Goal: Task Accomplishment & Management: Complete application form

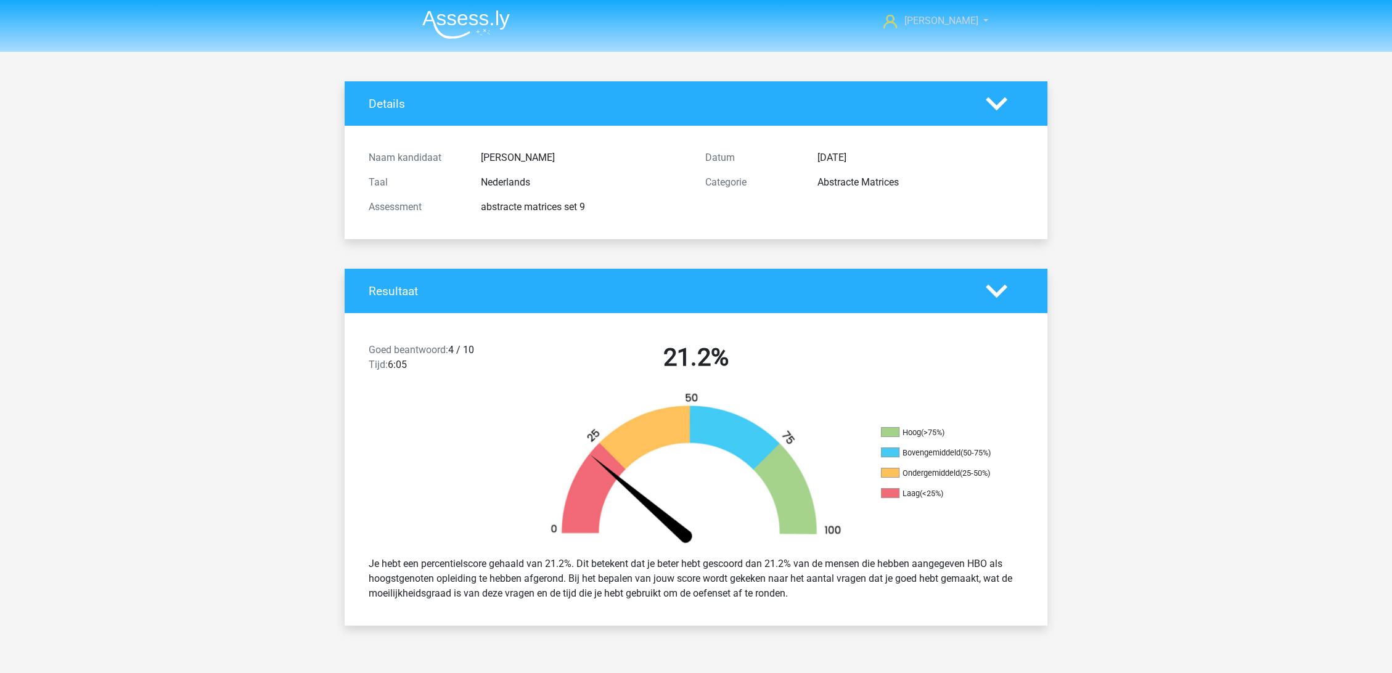
click at [962, 27] on link "[PERSON_NAME]" at bounding box center [929, 21] width 101 height 15
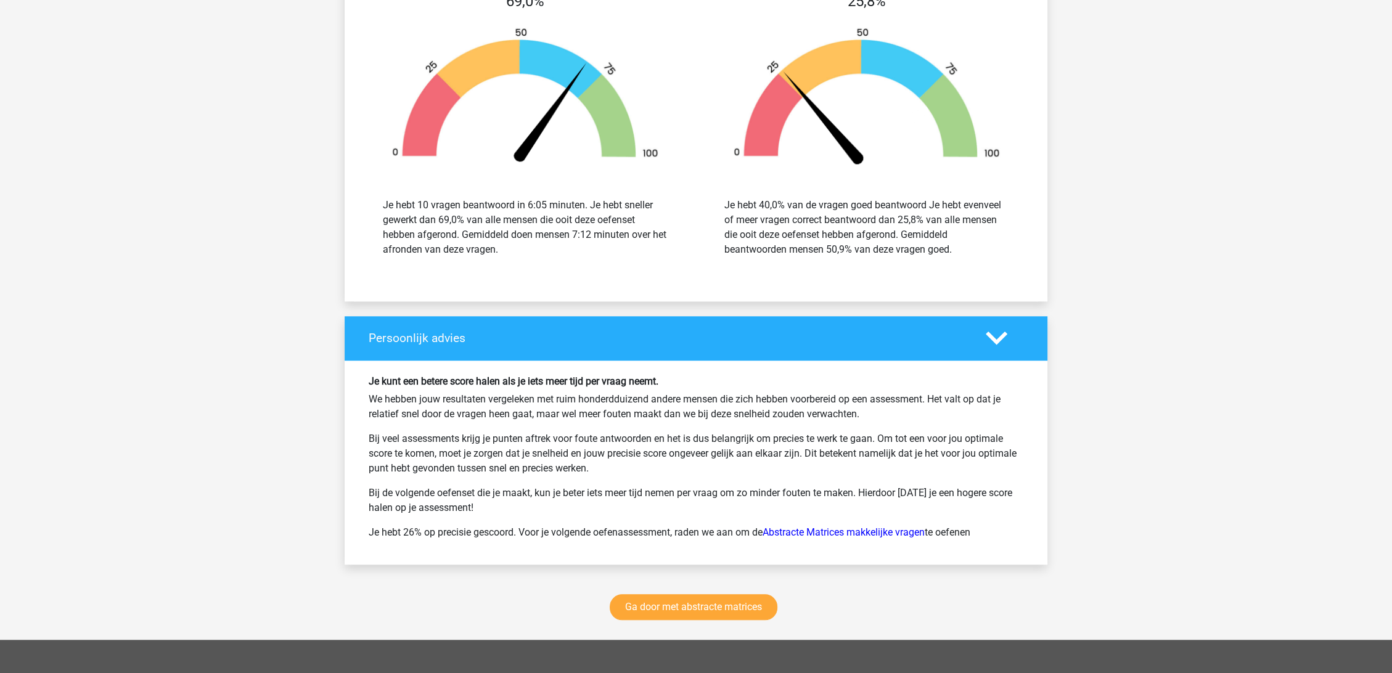
scroll to position [1438, 0]
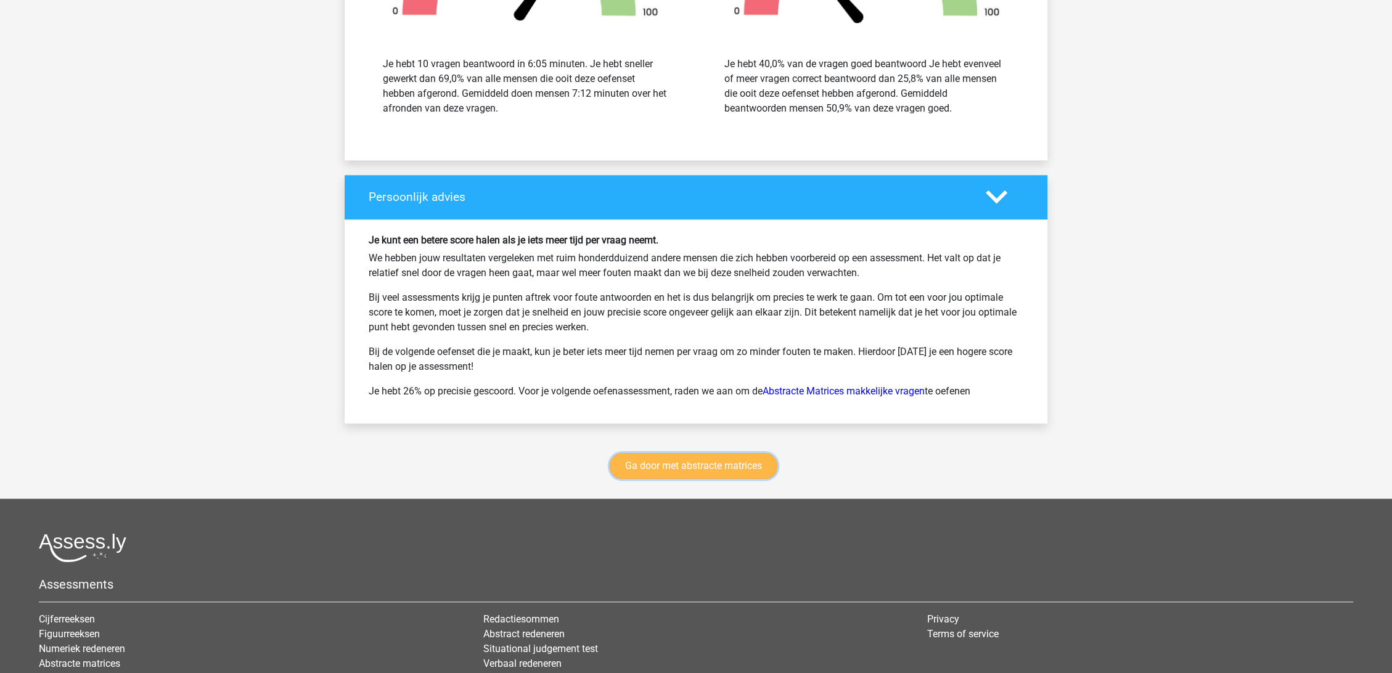
click at [702, 464] on link "Ga door met abstracte matrices" at bounding box center [694, 466] width 168 height 26
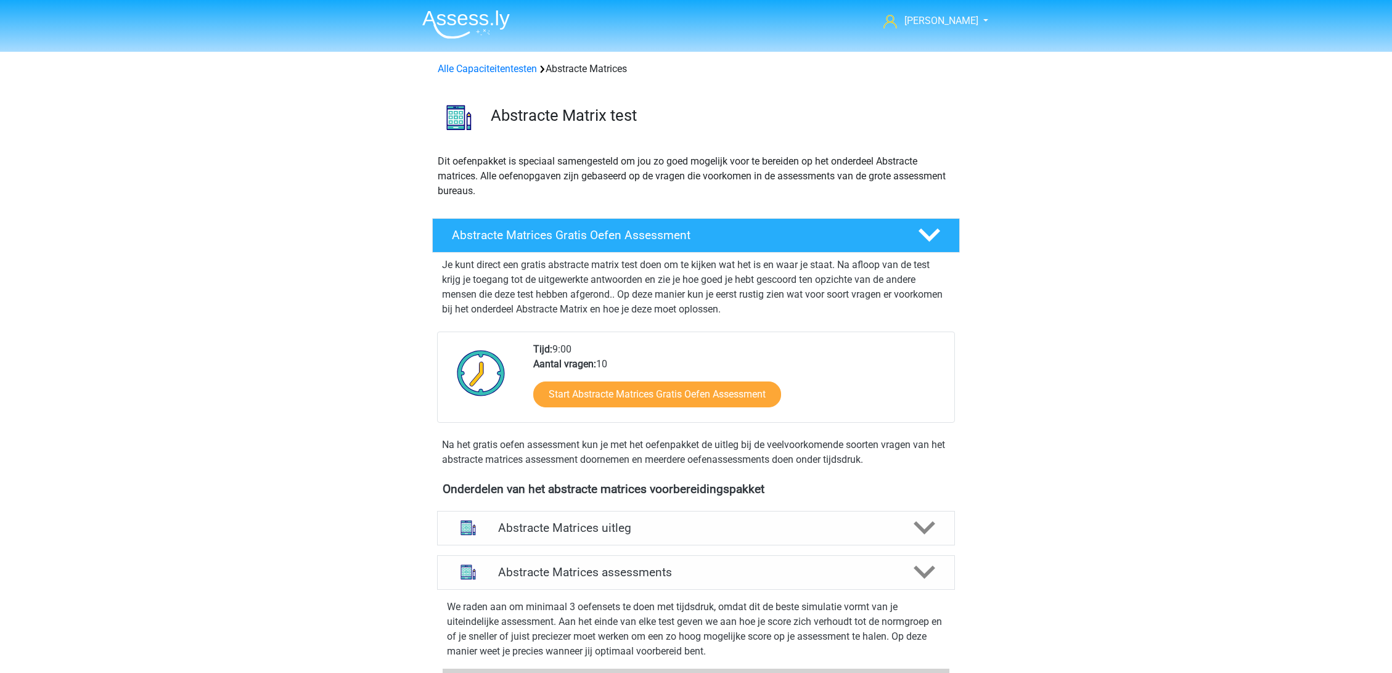
scroll to position [550, 0]
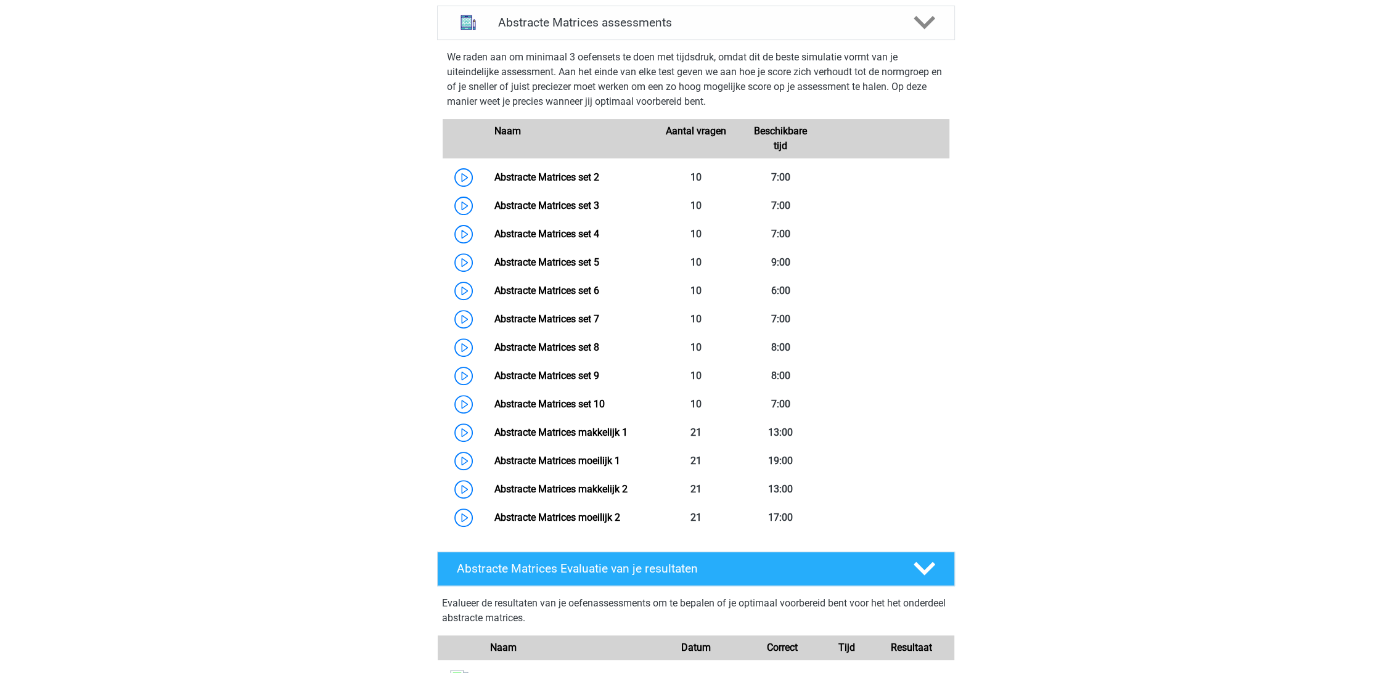
click at [292, 194] on div "Sam sam.hoogland@gmail.com Nederlands English" at bounding box center [696, 370] width 1392 height 1840
click at [599, 371] on link "Abstracte Matrices set 9" at bounding box center [546, 376] width 105 height 12
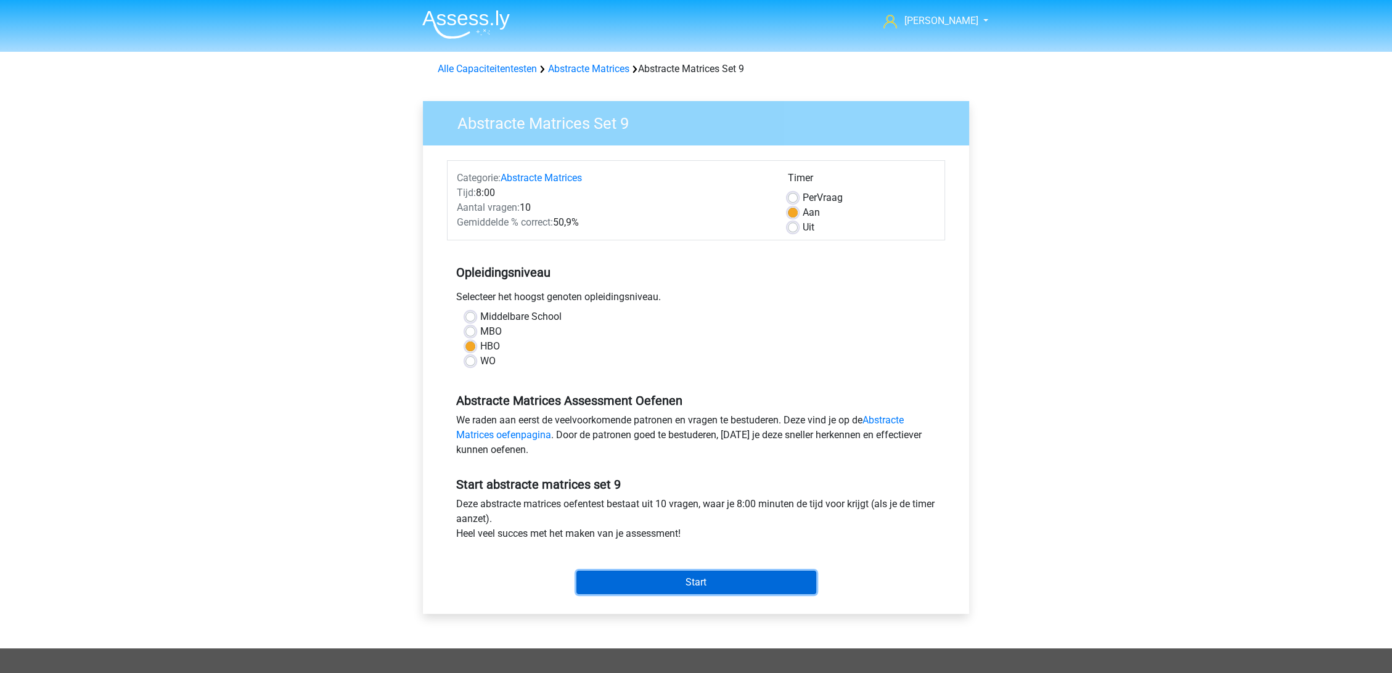
click at [710, 581] on input "Start" at bounding box center [696, 582] width 240 height 23
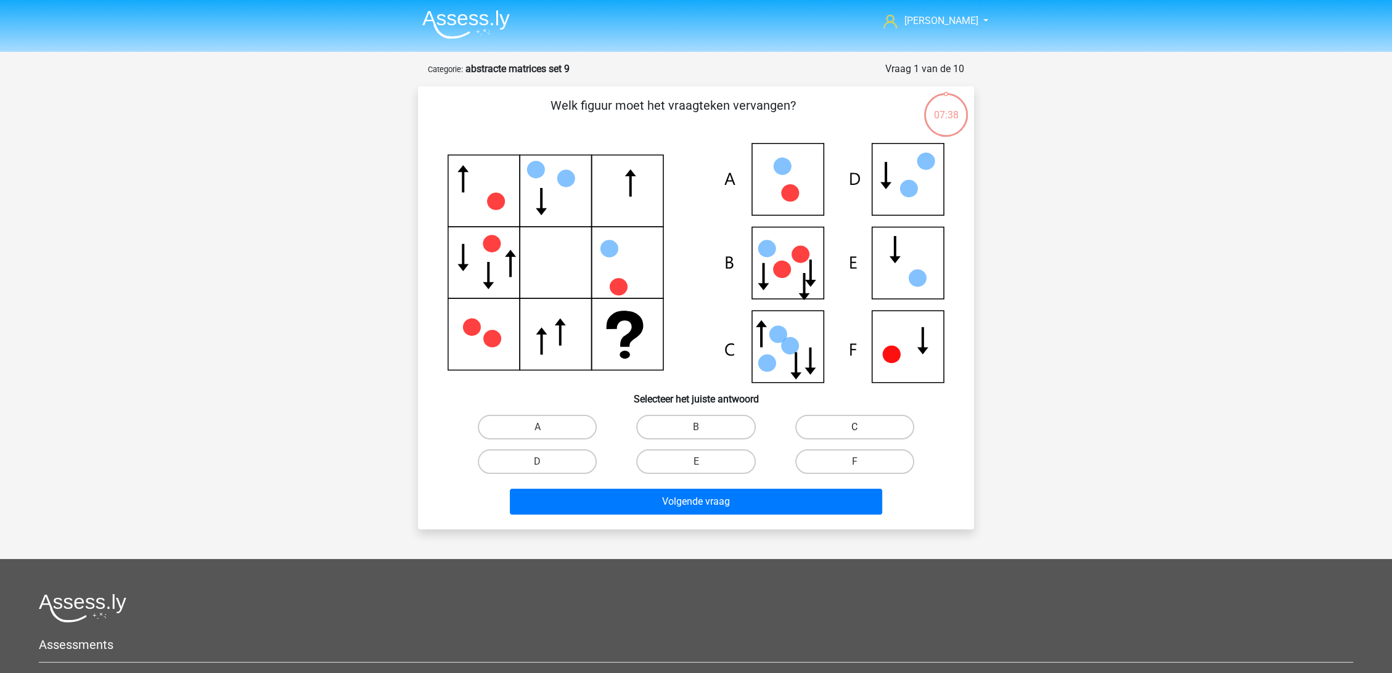
click at [858, 423] on label "C" at bounding box center [854, 427] width 119 height 25
click at [858, 427] on input "C" at bounding box center [859, 431] width 8 height 8
radio input "true"
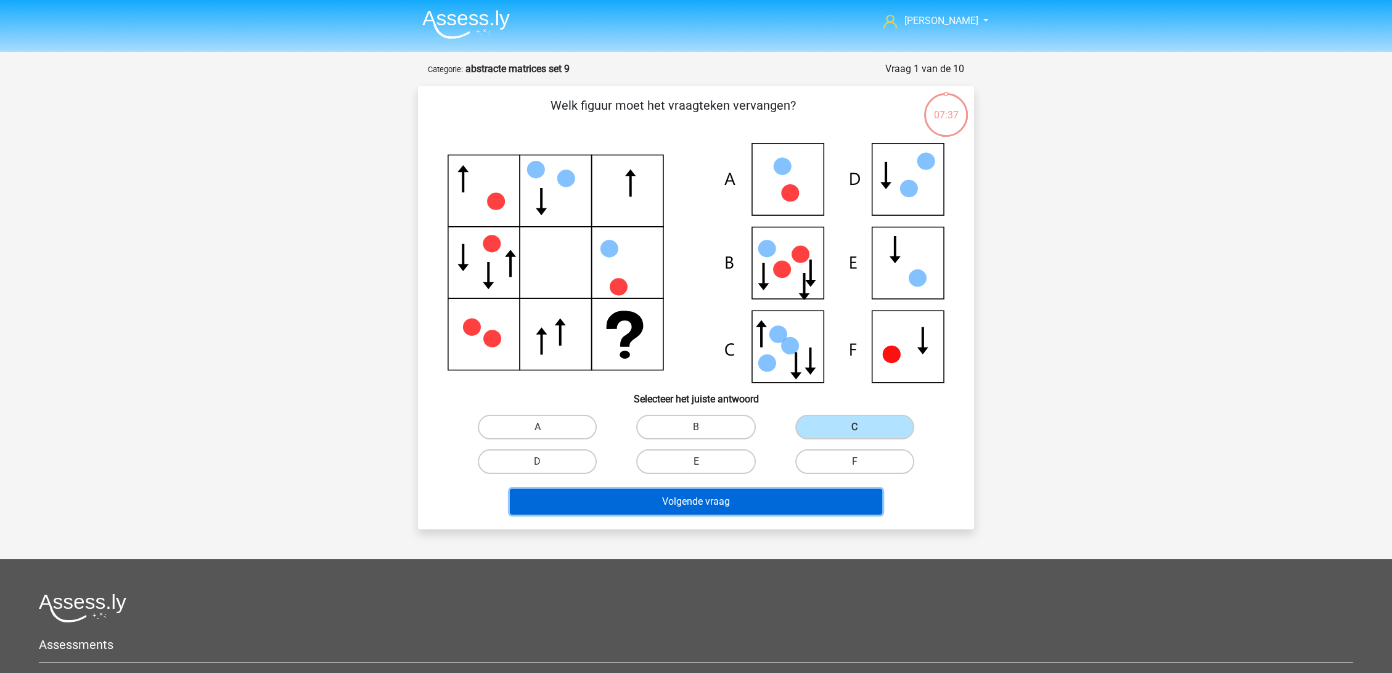
click at [763, 504] on button "Volgende vraag" at bounding box center [696, 502] width 373 height 26
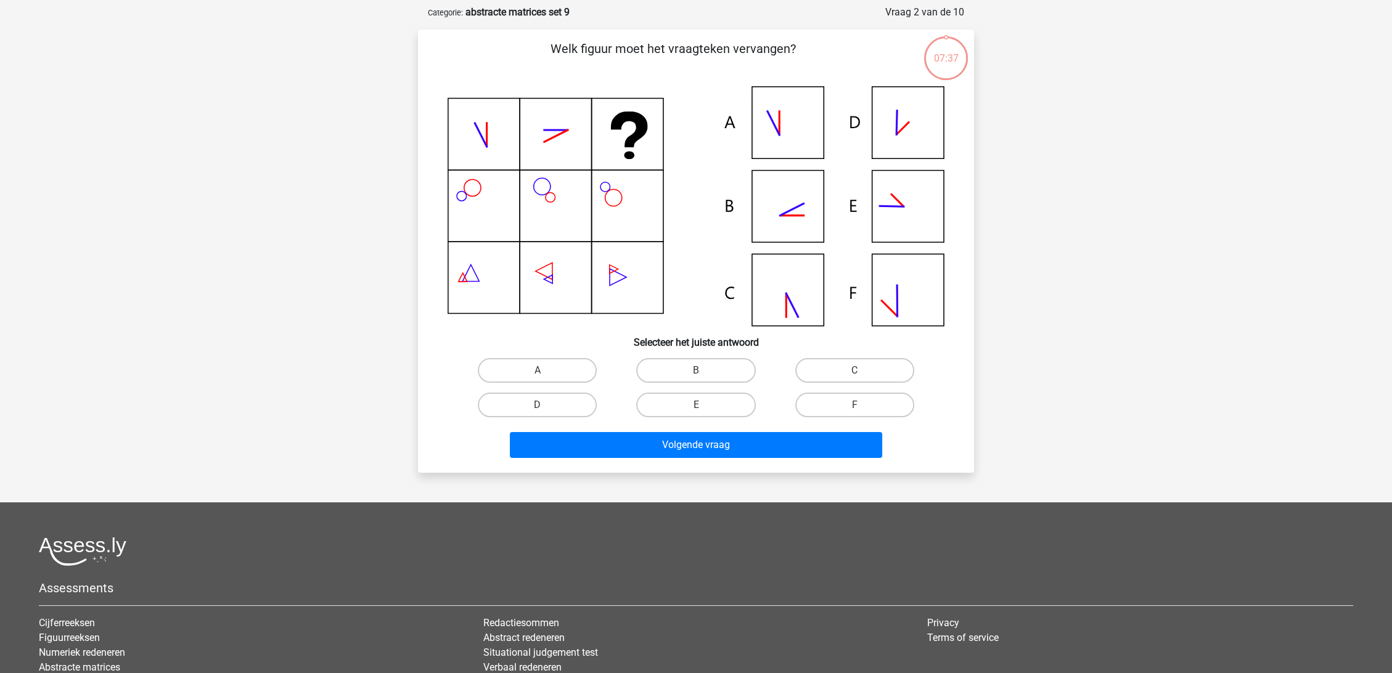
scroll to position [62, 0]
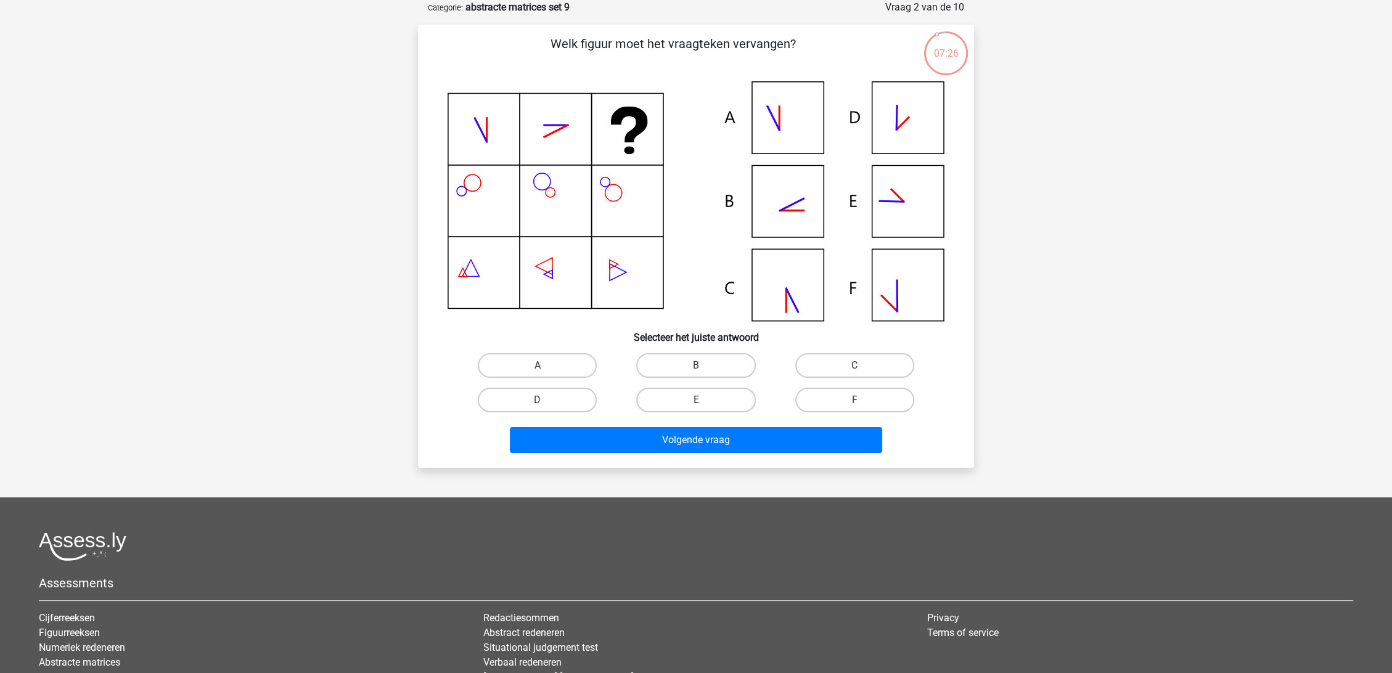
click at [712, 348] on div "B" at bounding box center [696, 365] width 158 height 35
click at [708, 361] on label "B" at bounding box center [695, 365] width 119 height 25
click at [704, 366] on input "B" at bounding box center [700, 370] width 8 height 8
radio input "true"
click at [721, 456] on div "Volgende vraag" at bounding box center [696, 442] width 476 height 31
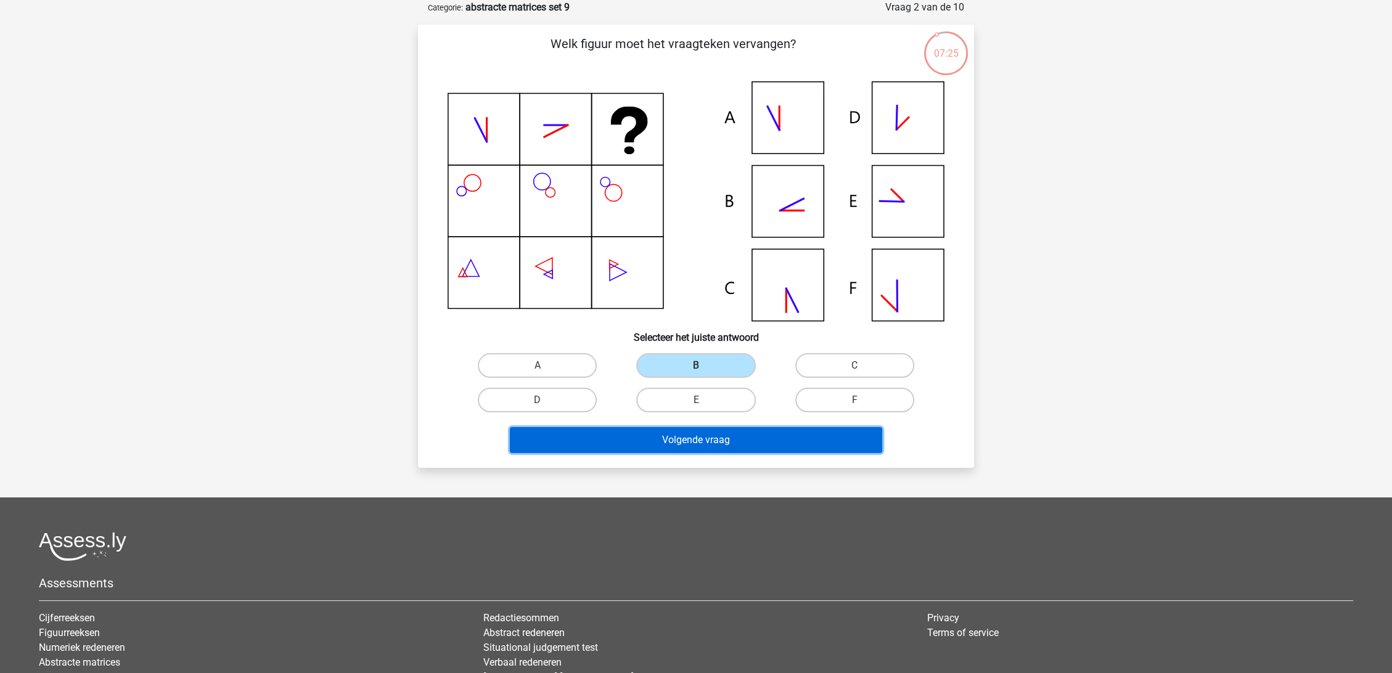
click at [715, 440] on button "Volgende vraag" at bounding box center [696, 440] width 373 height 26
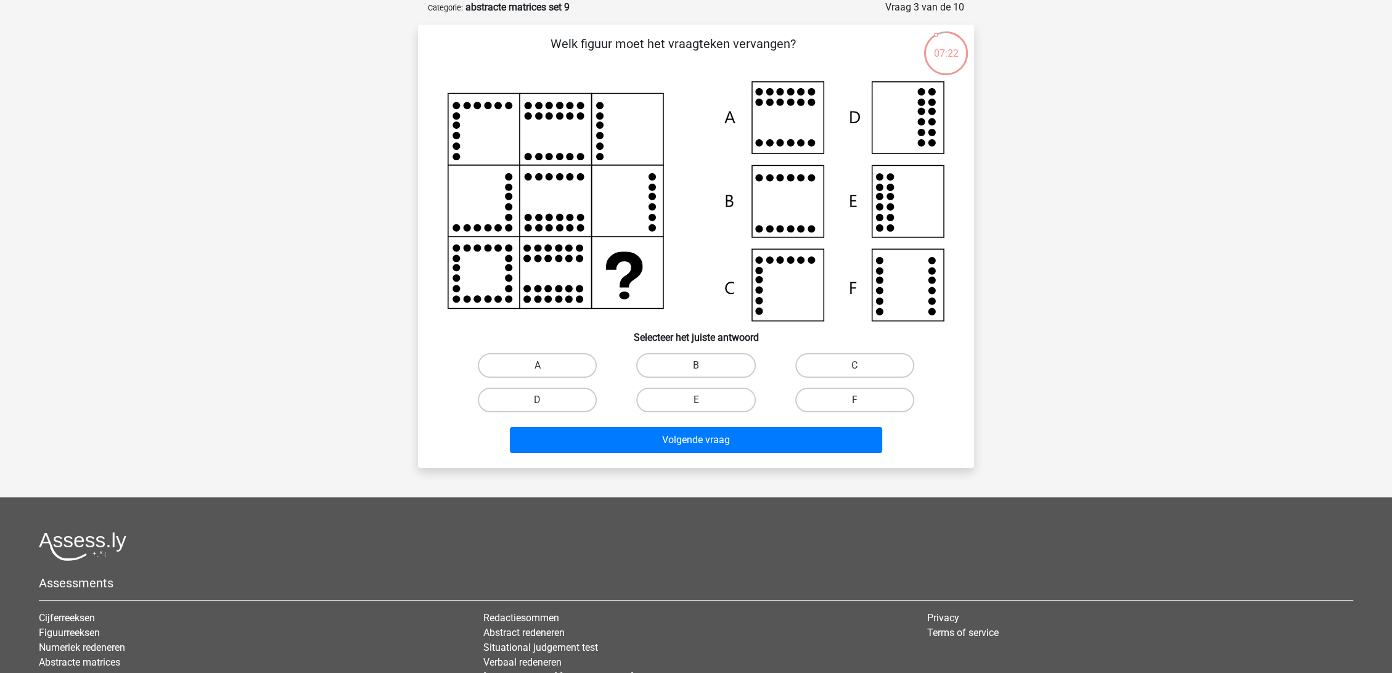
click at [843, 408] on label "F" at bounding box center [854, 400] width 119 height 25
click at [855, 408] on input "F" at bounding box center [859, 404] width 8 height 8
radio input "true"
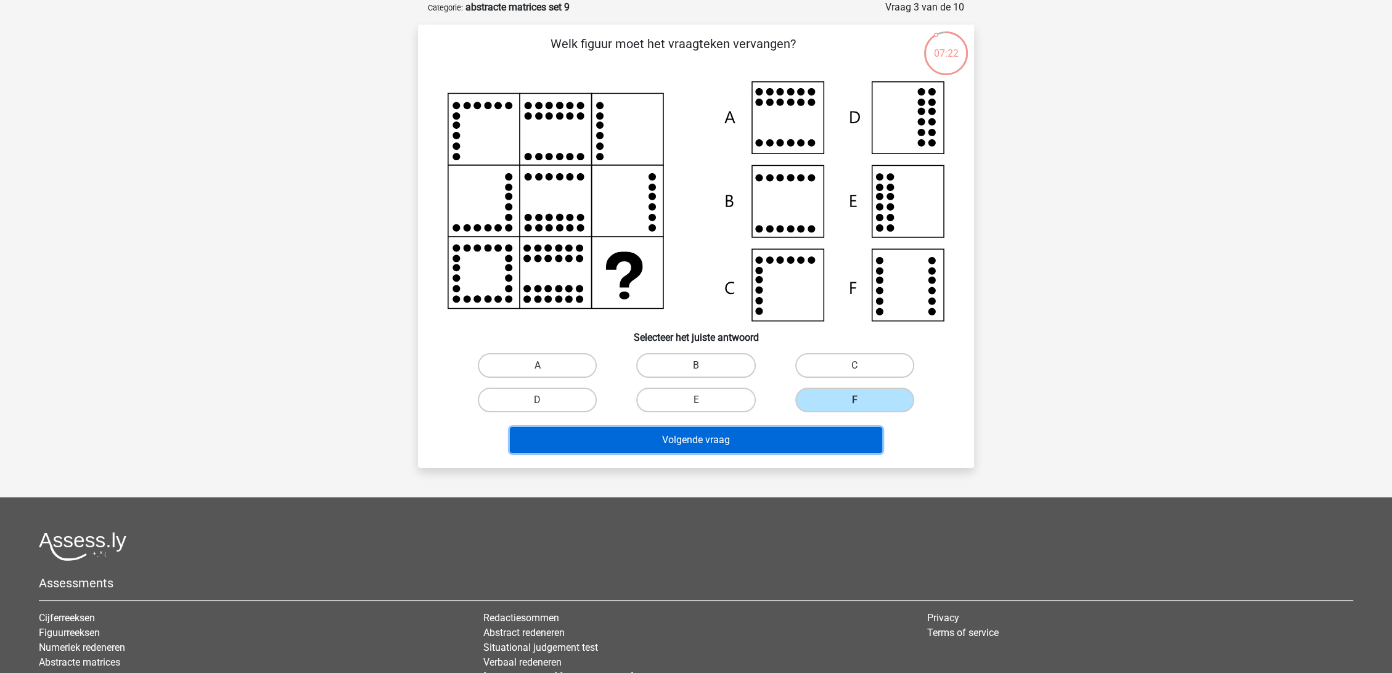
click at [853, 448] on button "Volgende vraag" at bounding box center [696, 440] width 373 height 26
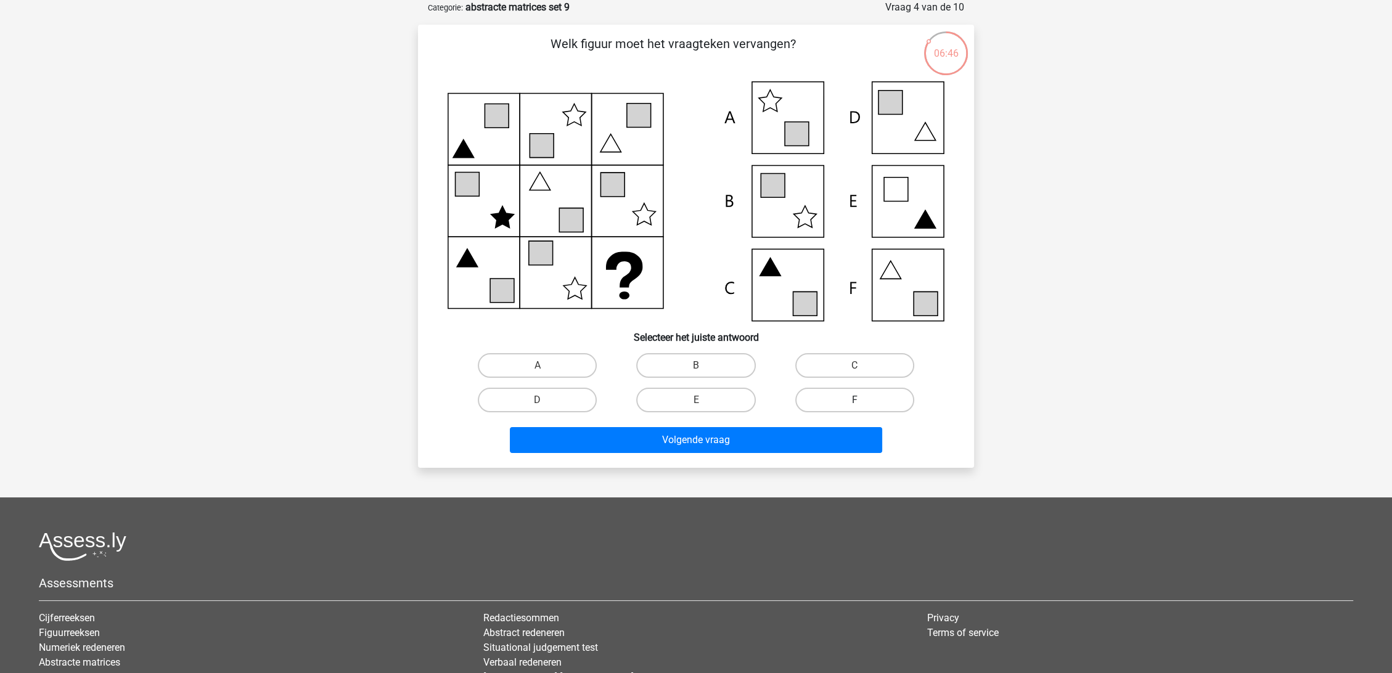
click at [848, 392] on label "F" at bounding box center [854, 400] width 119 height 25
click at [855, 400] on input "F" at bounding box center [859, 404] width 8 height 8
radio input "true"
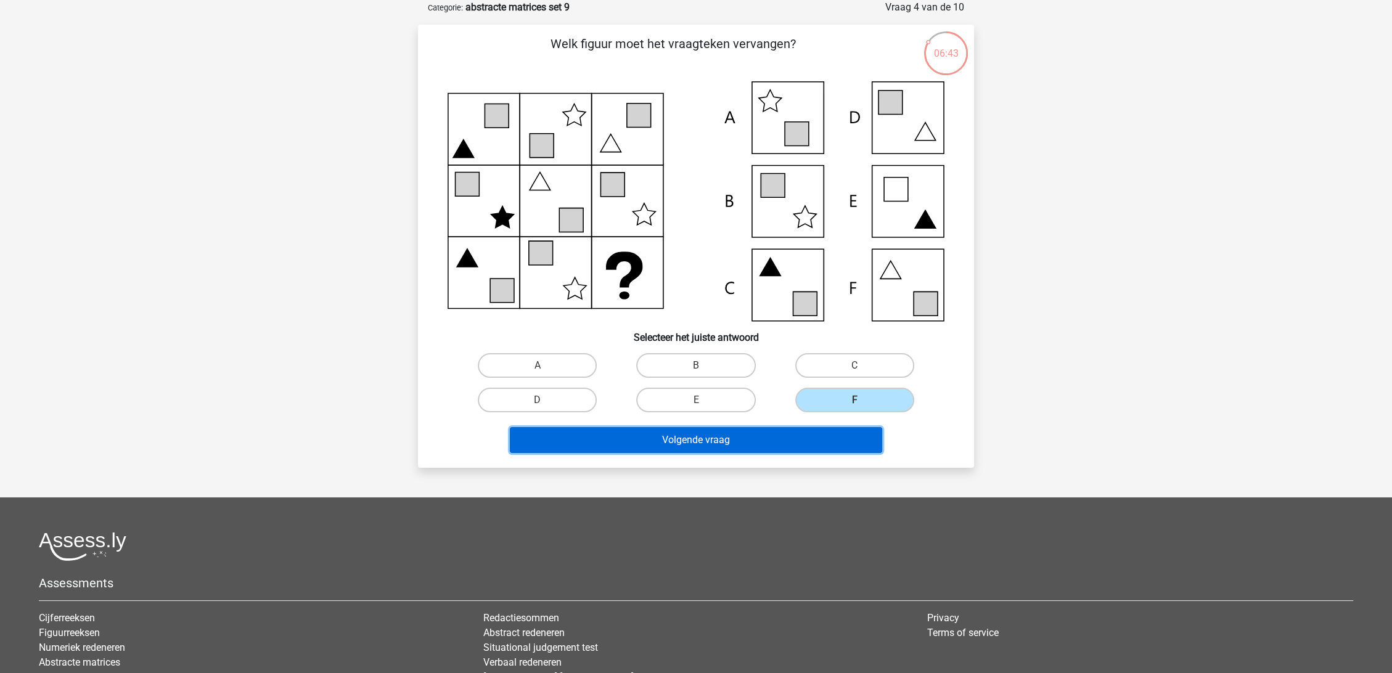
click at [738, 433] on button "Volgende vraag" at bounding box center [696, 440] width 373 height 26
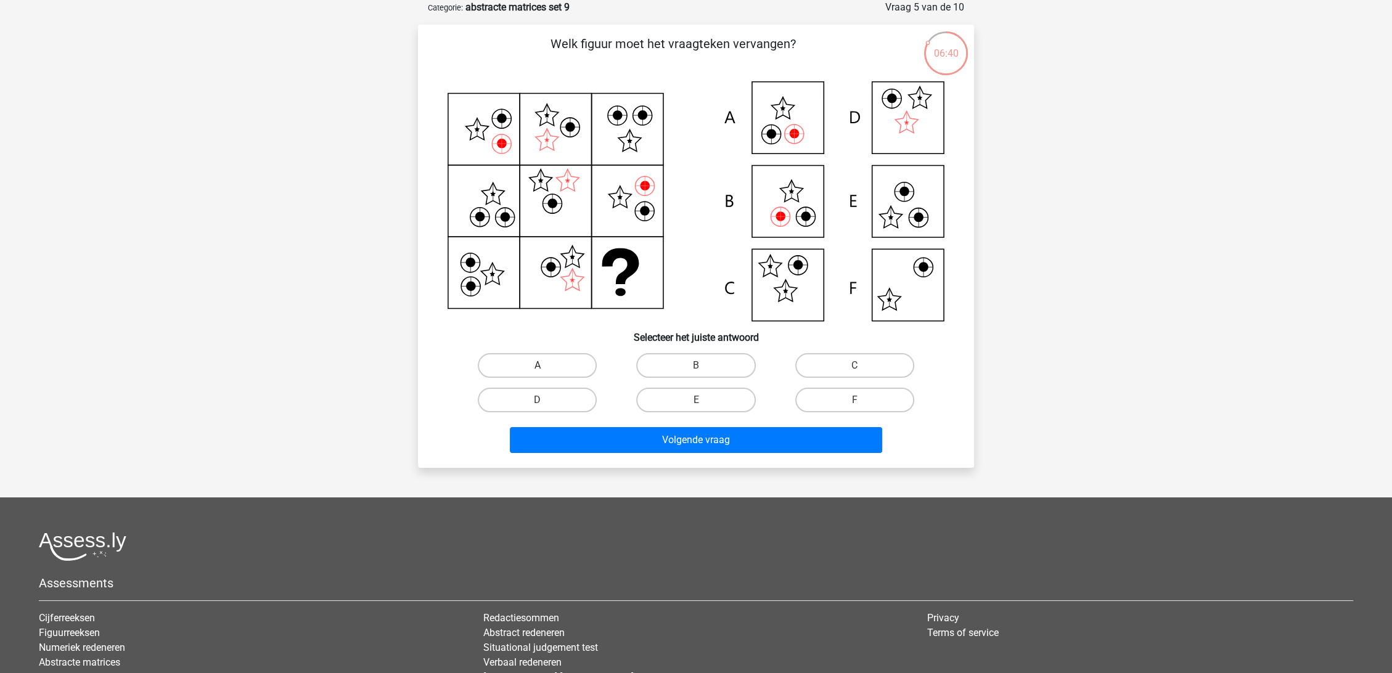
click at [554, 366] on label "A" at bounding box center [537, 365] width 119 height 25
click at [546, 366] on input "A" at bounding box center [542, 370] width 8 height 8
radio input "true"
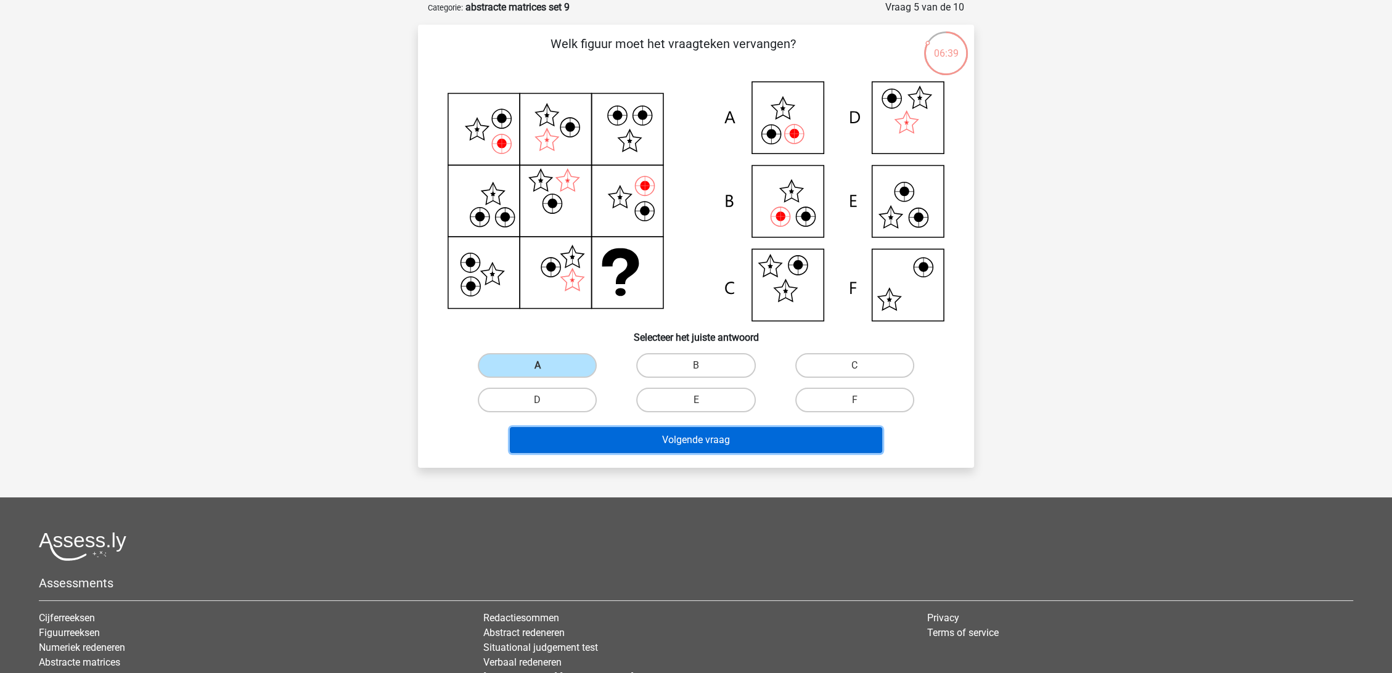
click at [697, 440] on button "Volgende vraag" at bounding box center [696, 440] width 373 height 26
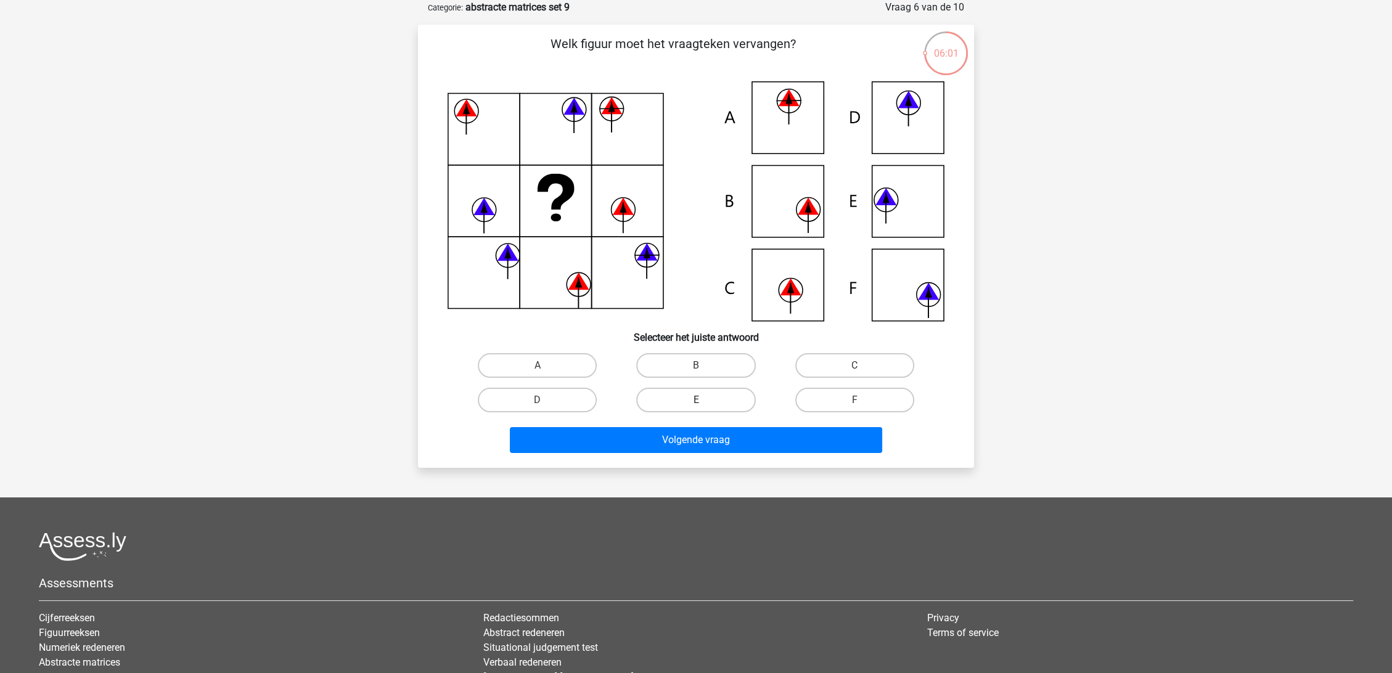
click at [705, 392] on label "E" at bounding box center [695, 400] width 119 height 25
click at [704, 400] on input "E" at bounding box center [700, 404] width 8 height 8
radio input "true"
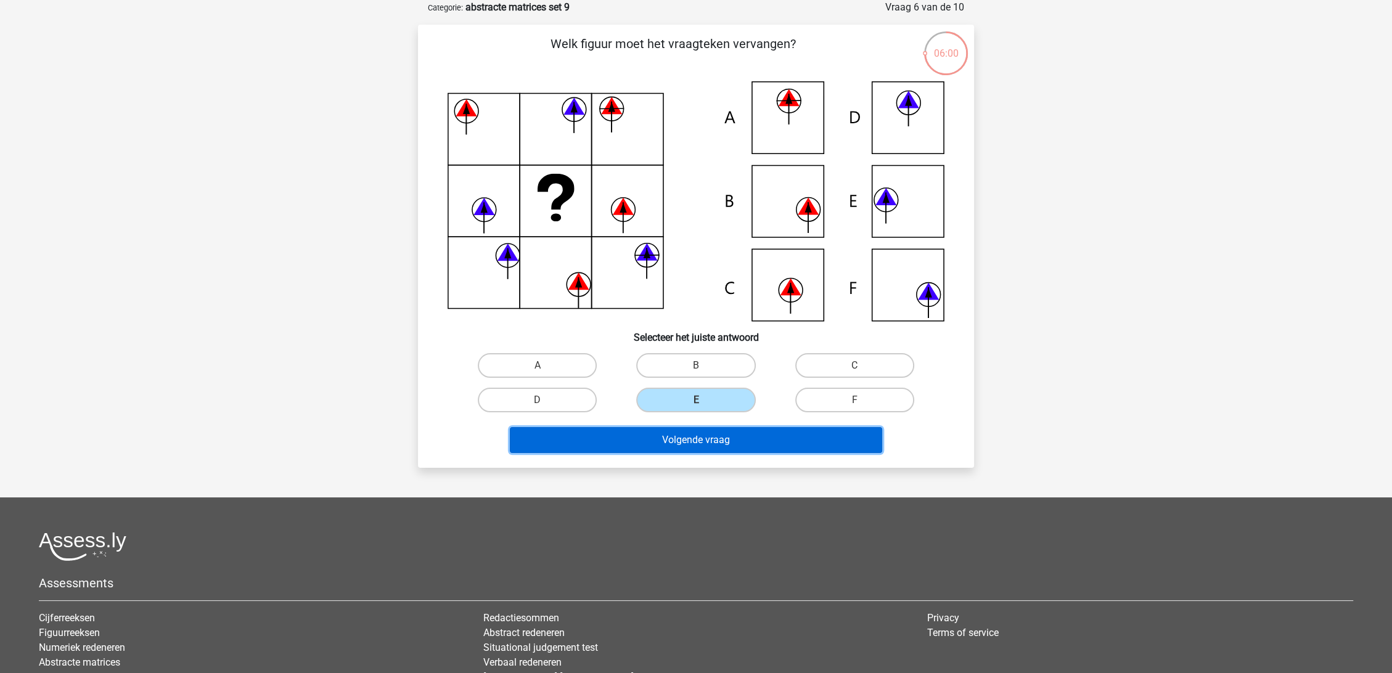
click at [705, 441] on button "Volgende vraag" at bounding box center [696, 440] width 373 height 26
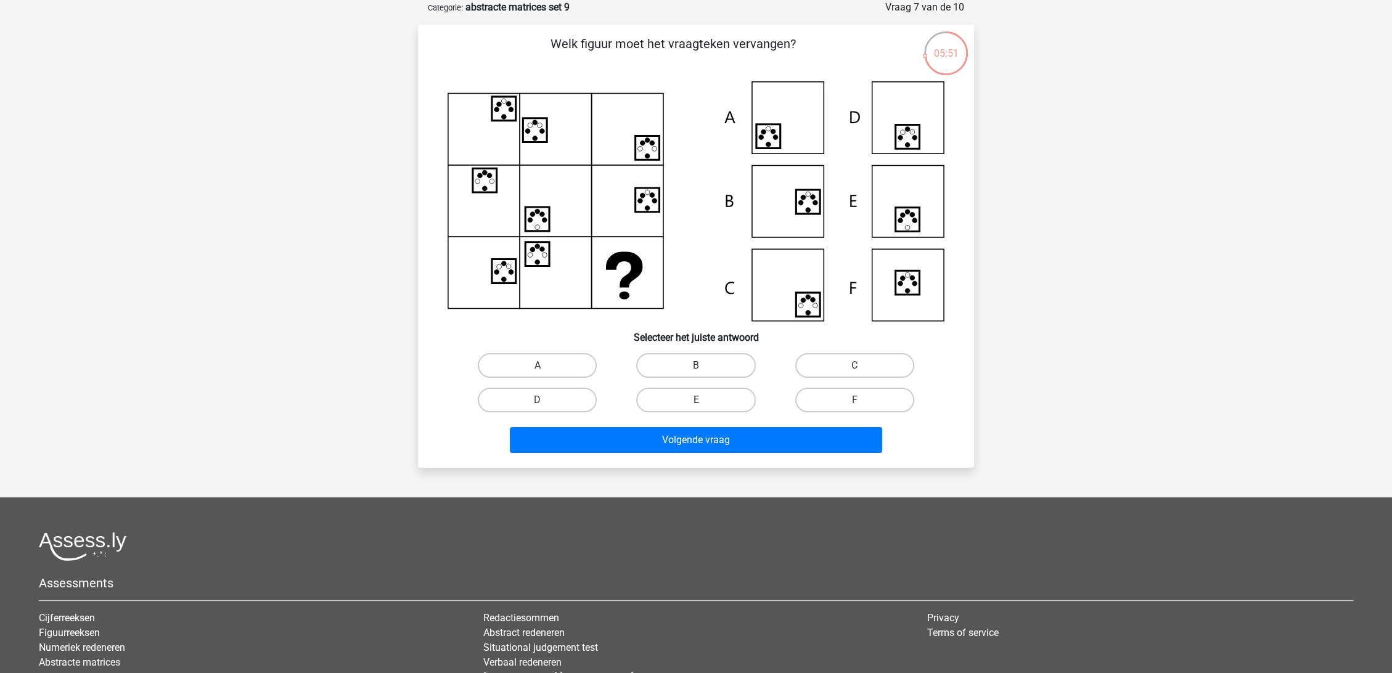
click at [713, 404] on label "E" at bounding box center [695, 400] width 119 height 25
click at [704, 404] on input "E" at bounding box center [700, 404] width 8 height 8
radio input "true"
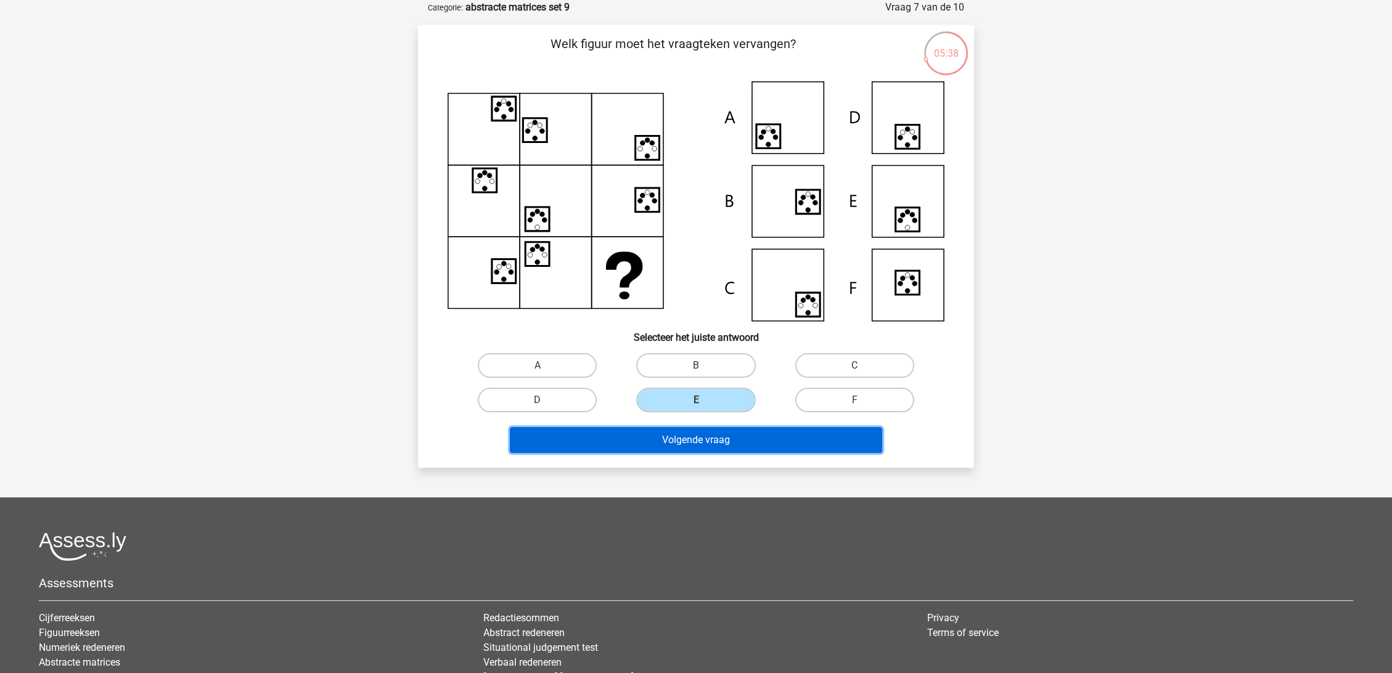
click at [729, 444] on button "Volgende vraag" at bounding box center [696, 440] width 373 height 26
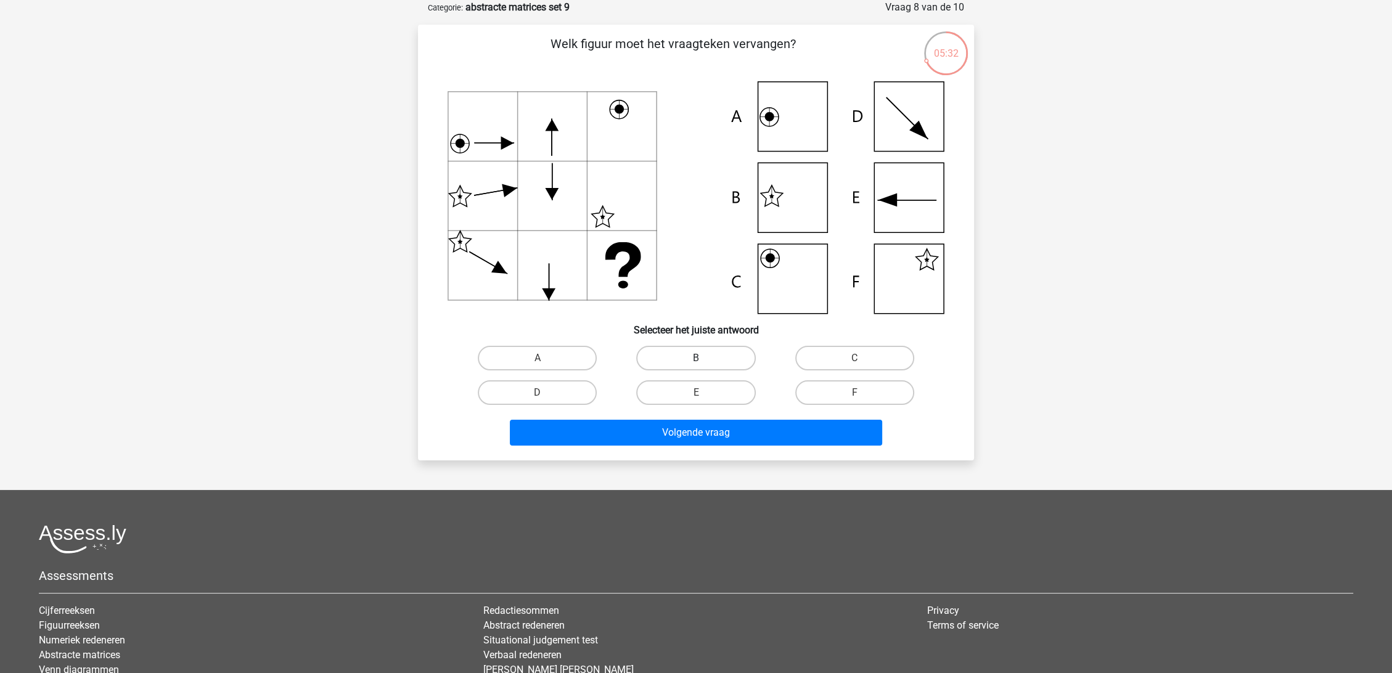
click at [695, 355] on label "B" at bounding box center [695, 358] width 119 height 25
click at [696, 358] on input "B" at bounding box center [700, 362] width 8 height 8
radio input "true"
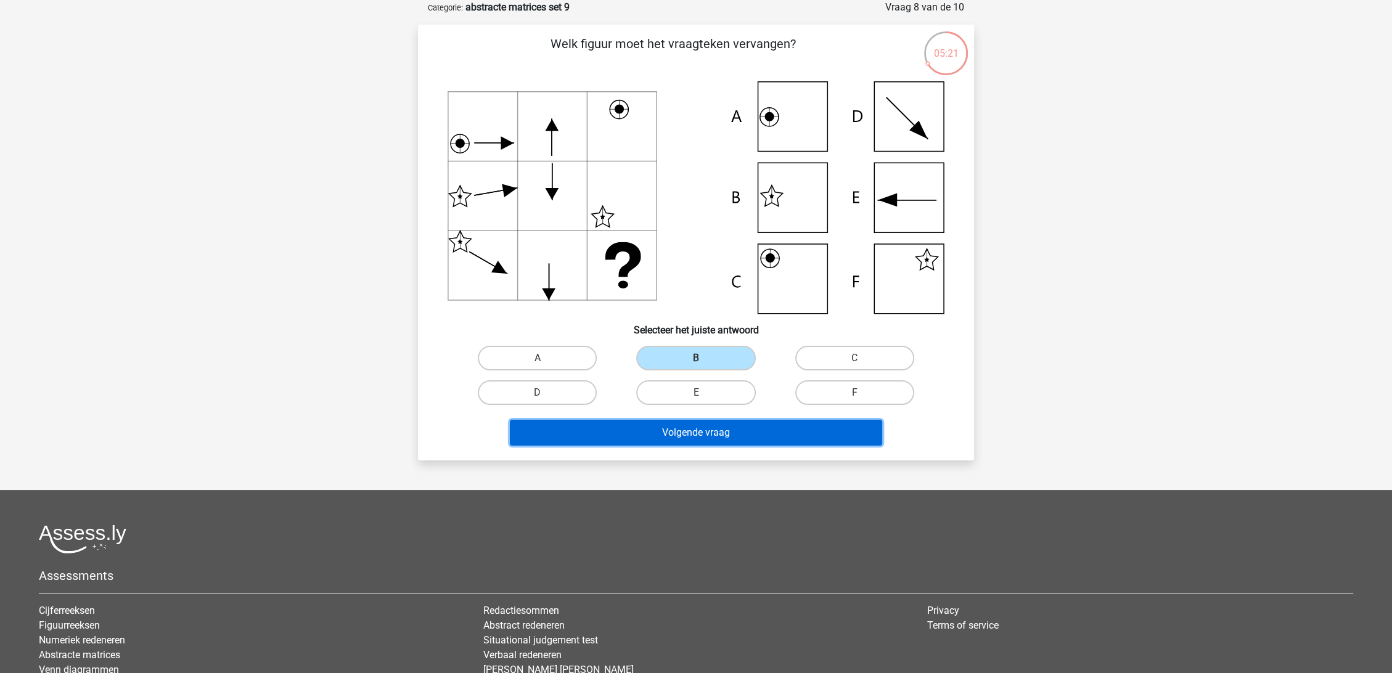
click at [671, 427] on button "Volgende vraag" at bounding box center [696, 433] width 373 height 26
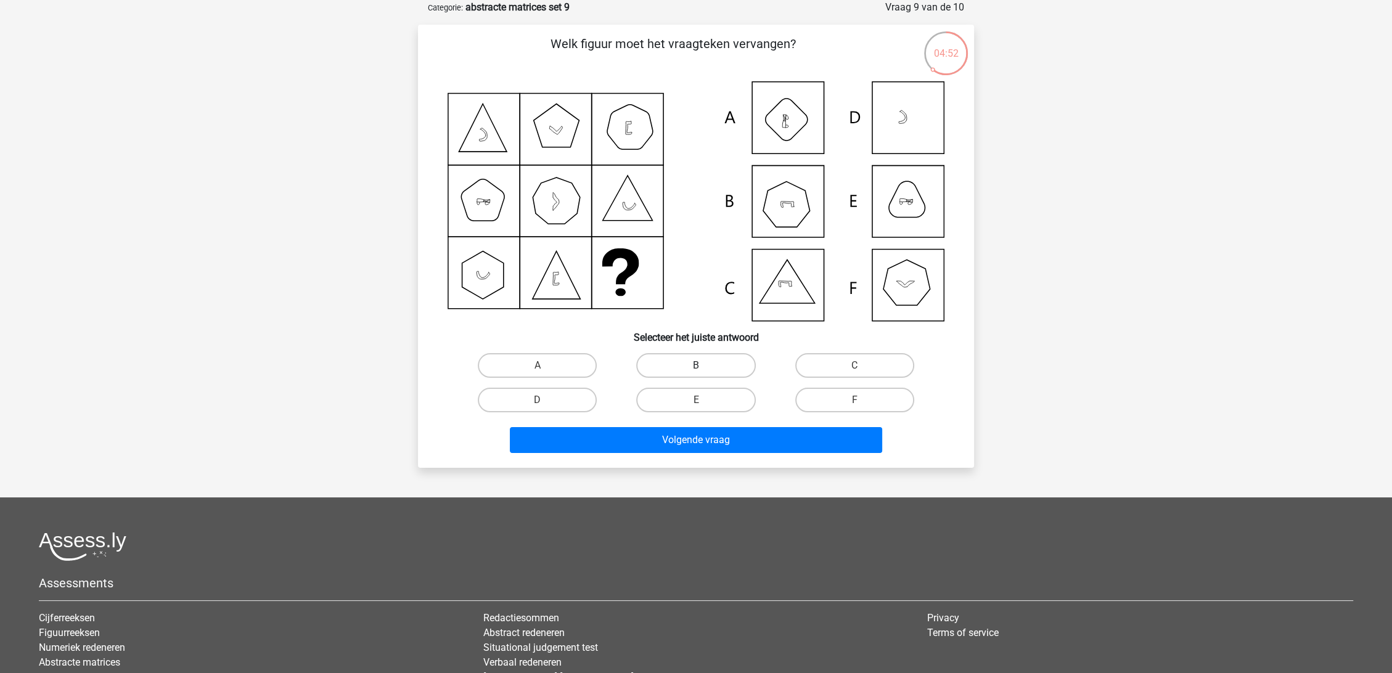
click at [683, 368] on label "B" at bounding box center [695, 365] width 119 height 25
click at [696, 368] on input "B" at bounding box center [700, 370] width 8 height 8
radio input "true"
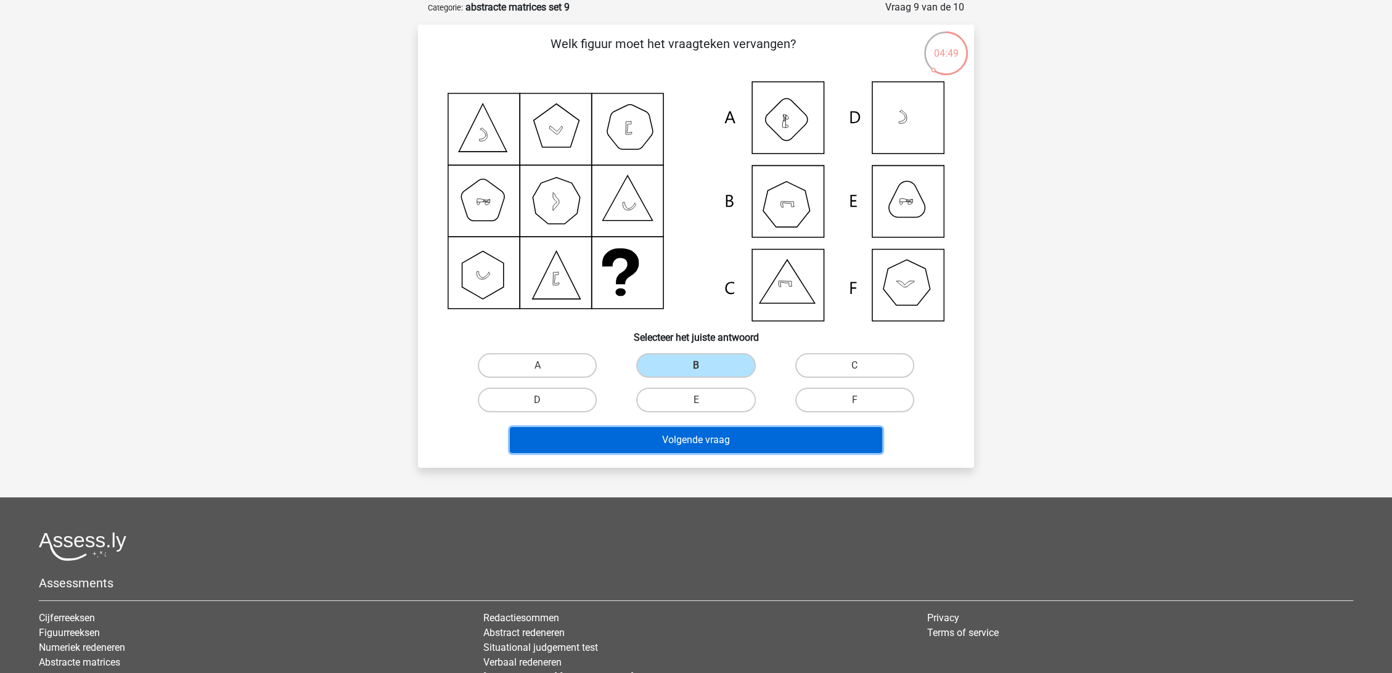
click at [638, 435] on button "Volgende vraag" at bounding box center [696, 440] width 373 height 26
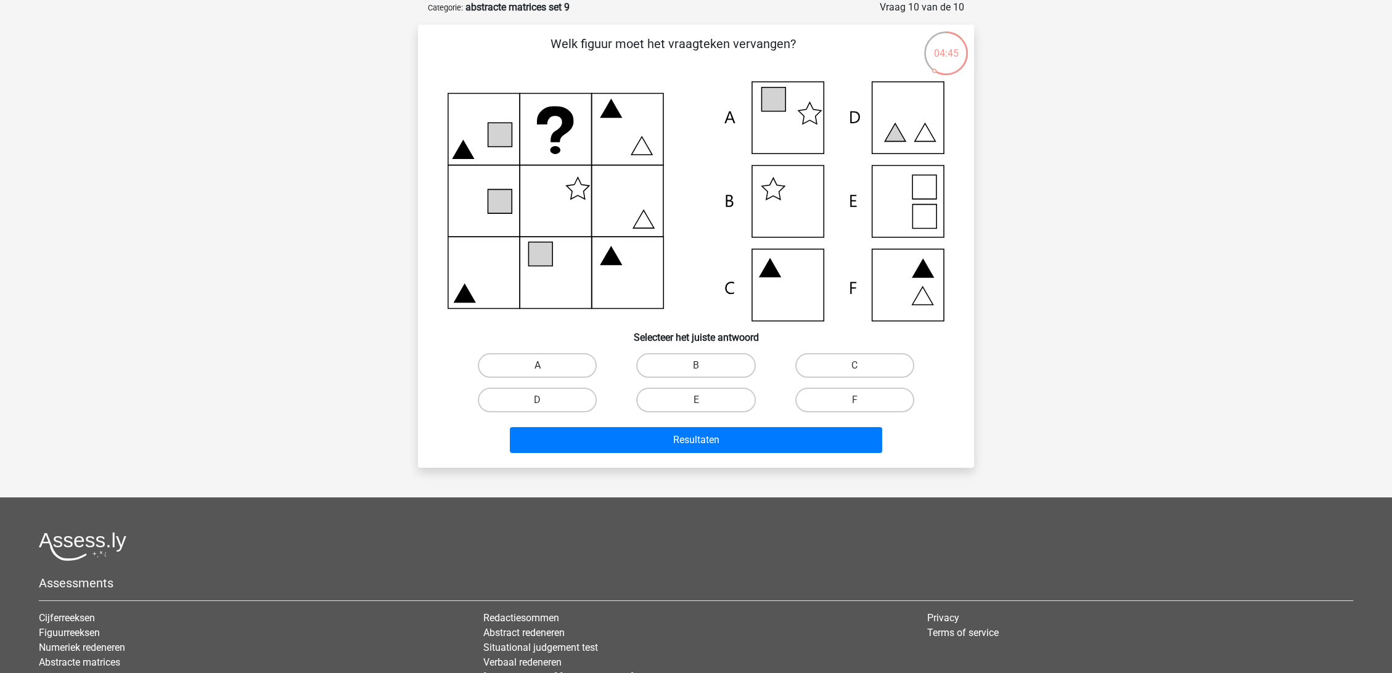
click at [538, 361] on label "A" at bounding box center [537, 365] width 119 height 25
click at [538, 366] on input "A" at bounding box center [542, 370] width 8 height 8
radio input "true"
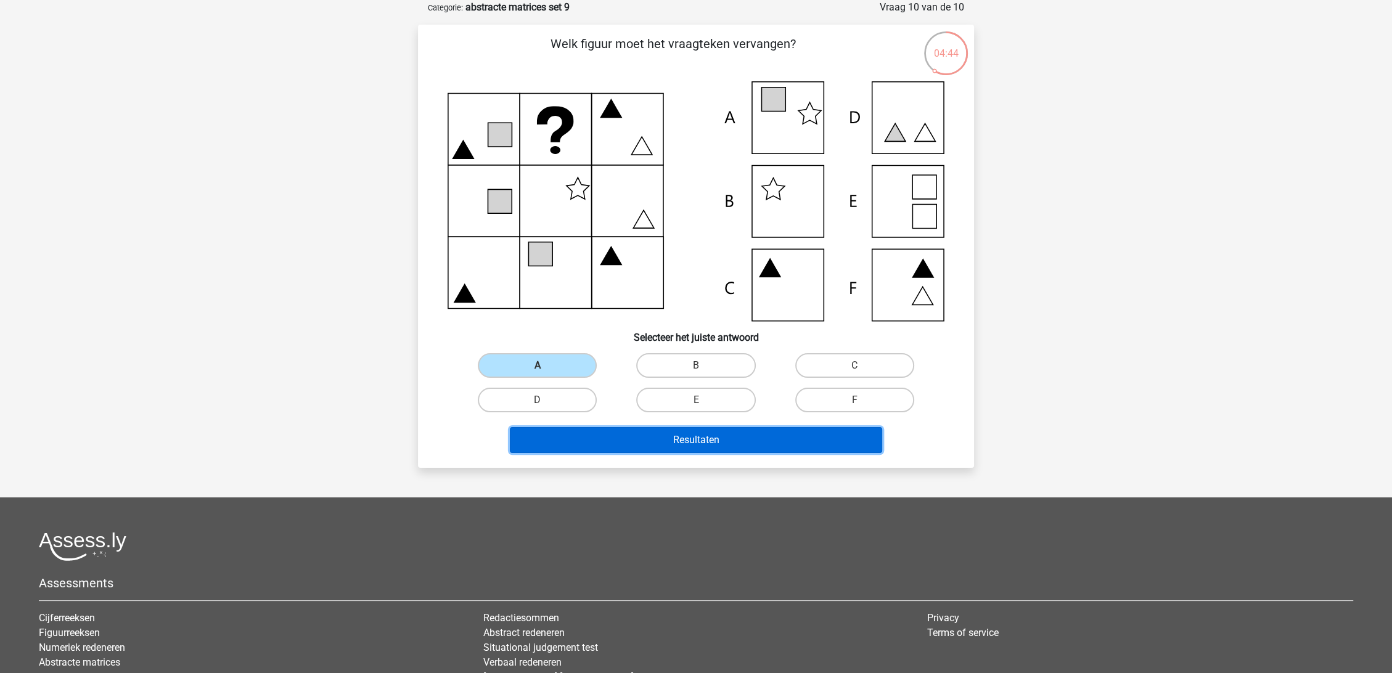
click at [639, 430] on button "Resultaten" at bounding box center [696, 440] width 373 height 26
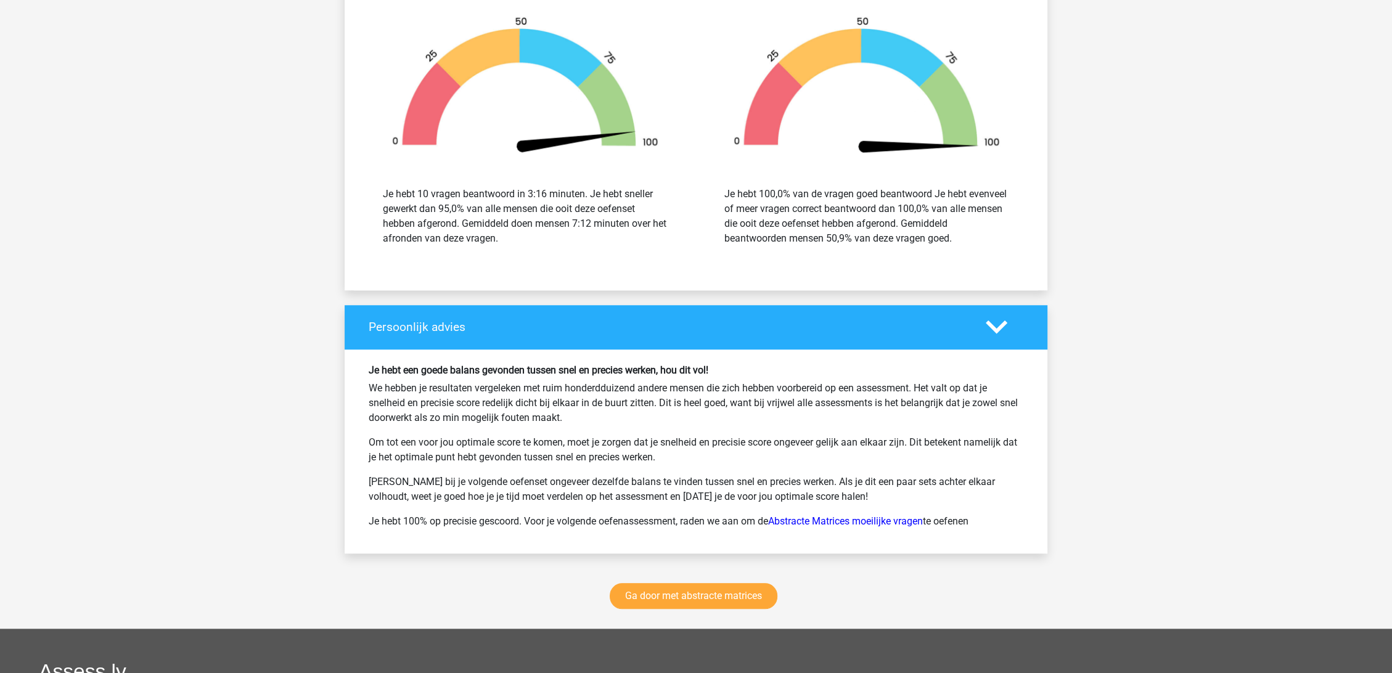
scroll to position [1438, 0]
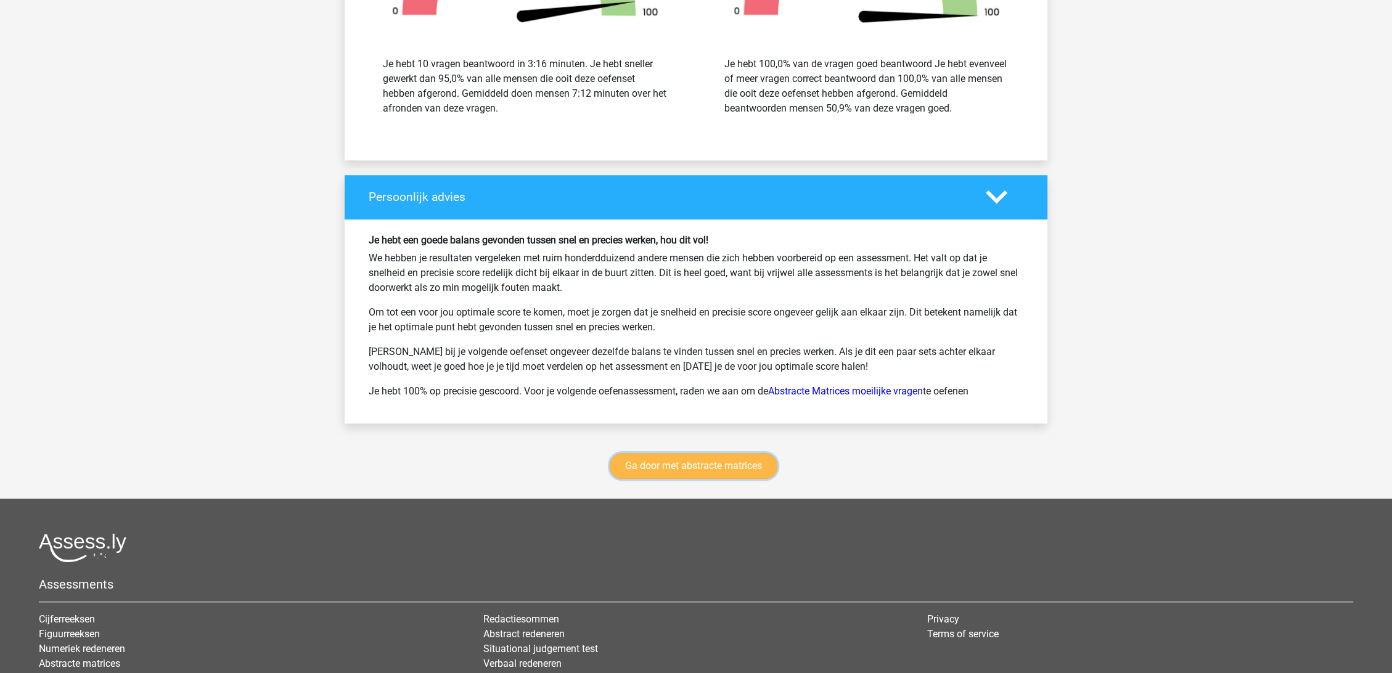
click at [735, 462] on link "Ga door met abstracte matrices" at bounding box center [694, 466] width 168 height 26
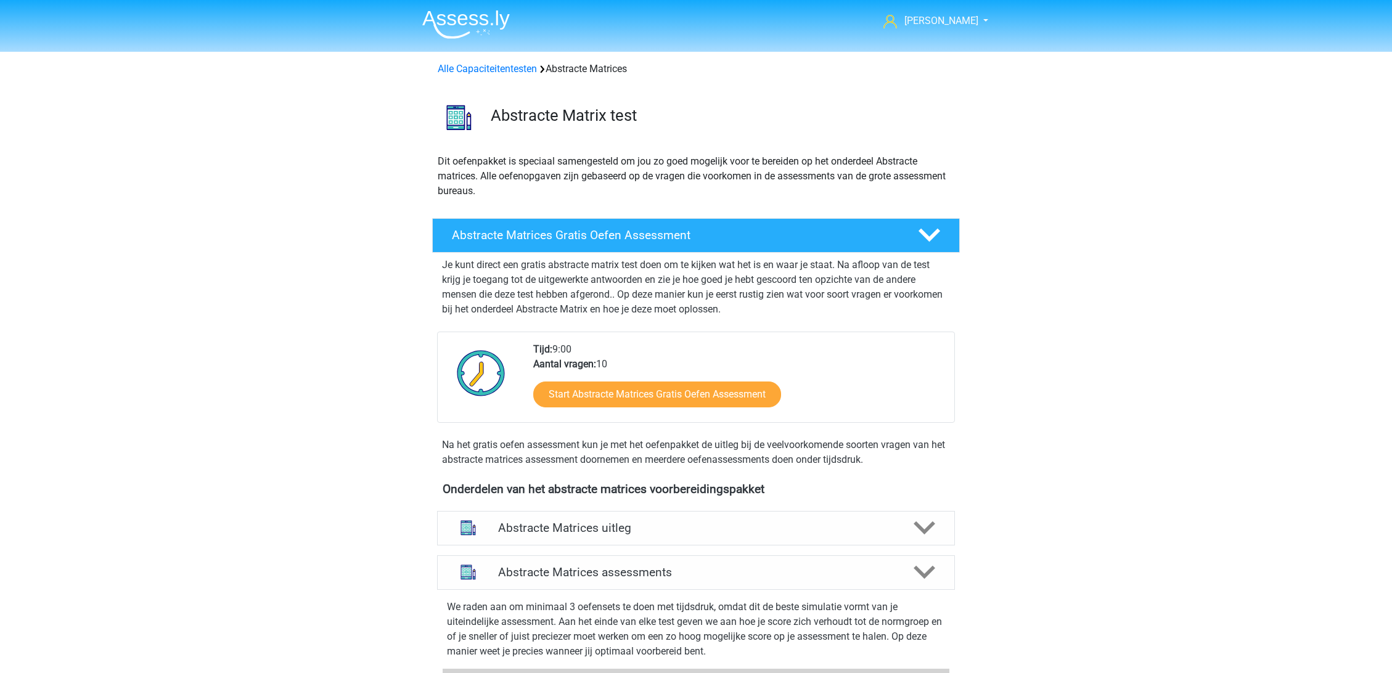
scroll to position [550, 0]
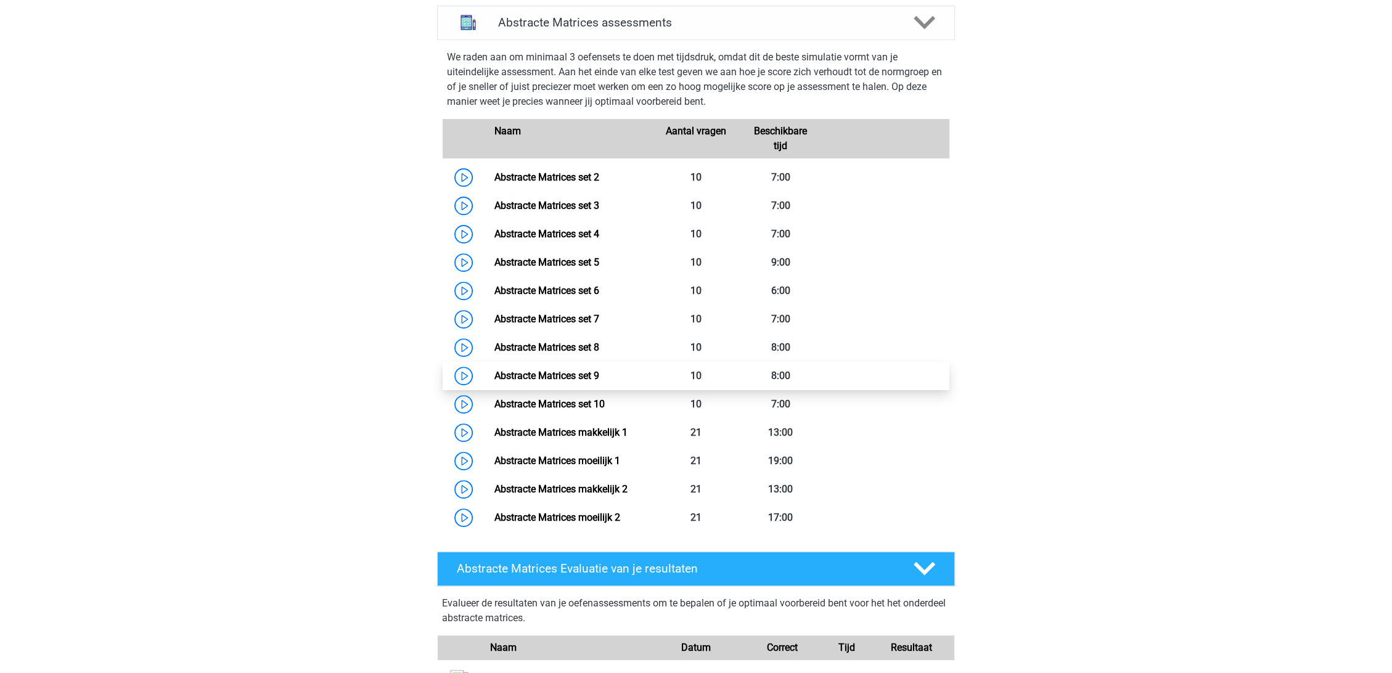
click at [599, 371] on link "Abstracte Matrices set 9" at bounding box center [546, 376] width 105 height 12
click at [538, 398] on link "Abstracte Matrices set 10" at bounding box center [549, 404] width 110 height 12
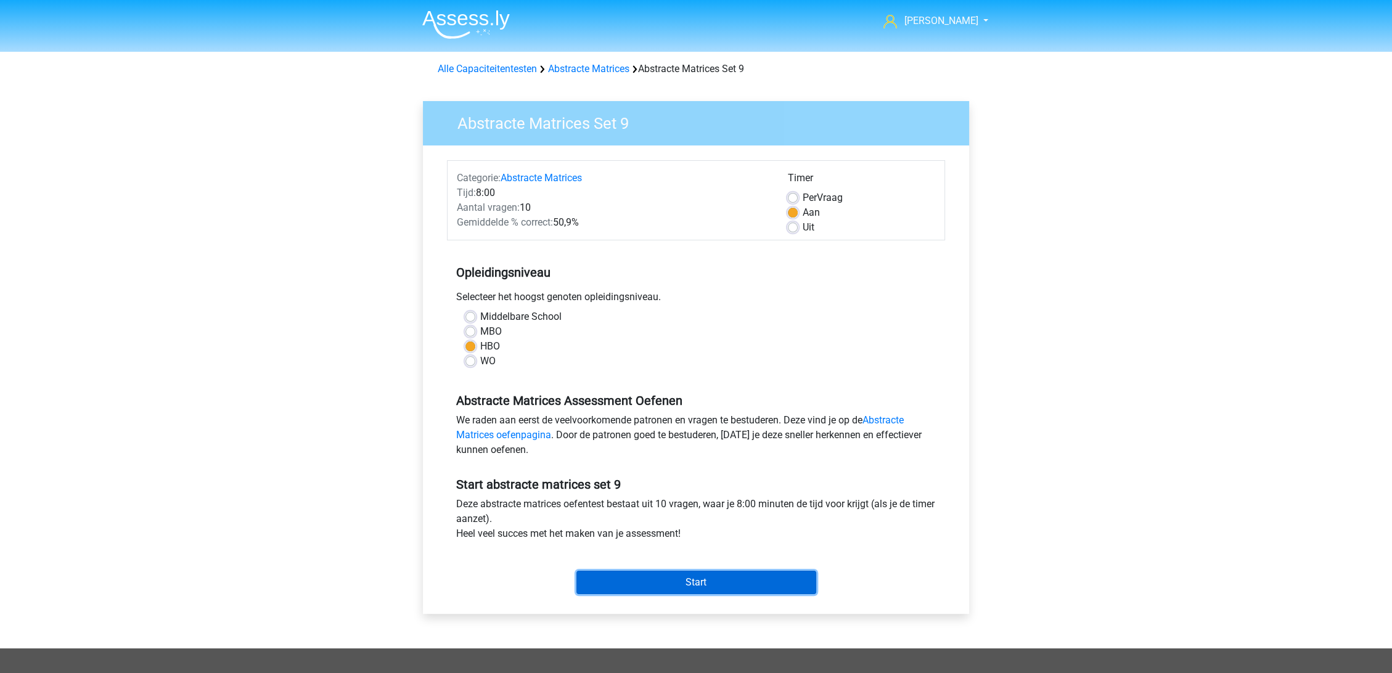
click at [706, 578] on input "Start" at bounding box center [696, 582] width 240 height 23
click at [756, 581] on input "Start" at bounding box center [696, 582] width 240 height 23
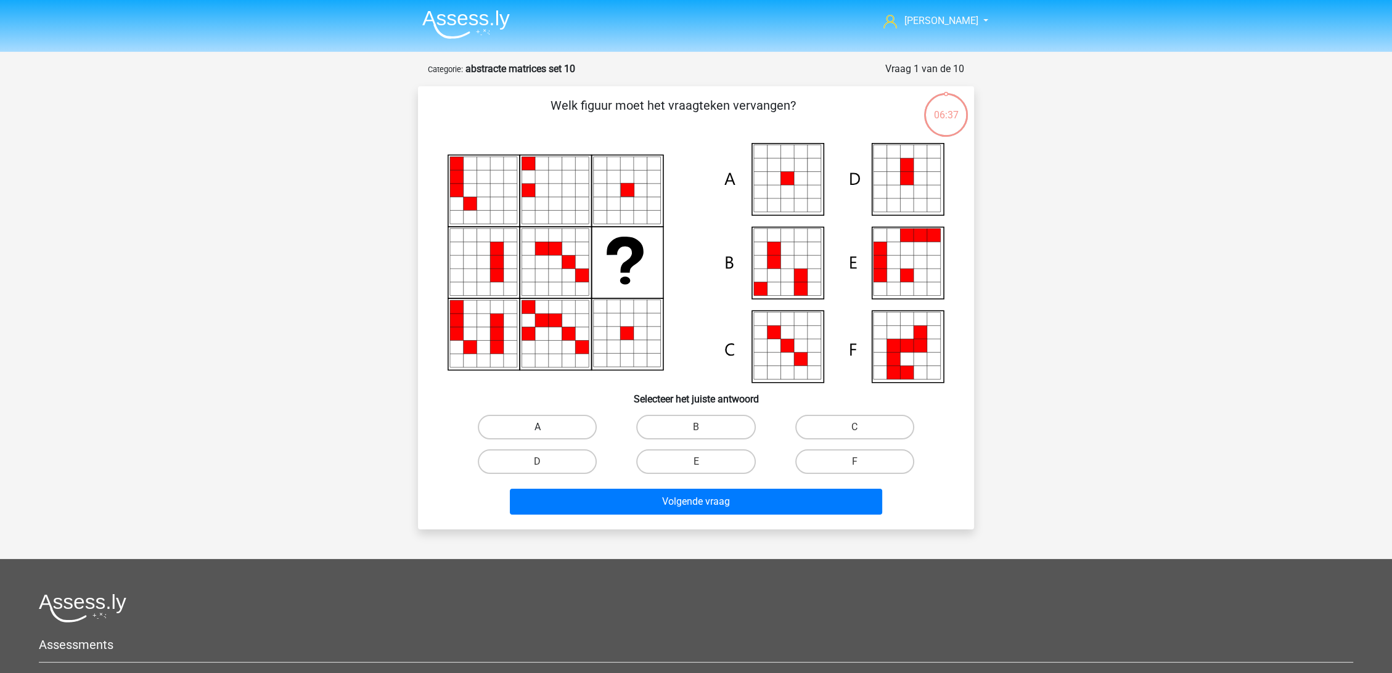
click at [539, 423] on label "A" at bounding box center [537, 427] width 119 height 25
click at [539, 427] on input "A" at bounding box center [542, 431] width 8 height 8
radio input "true"
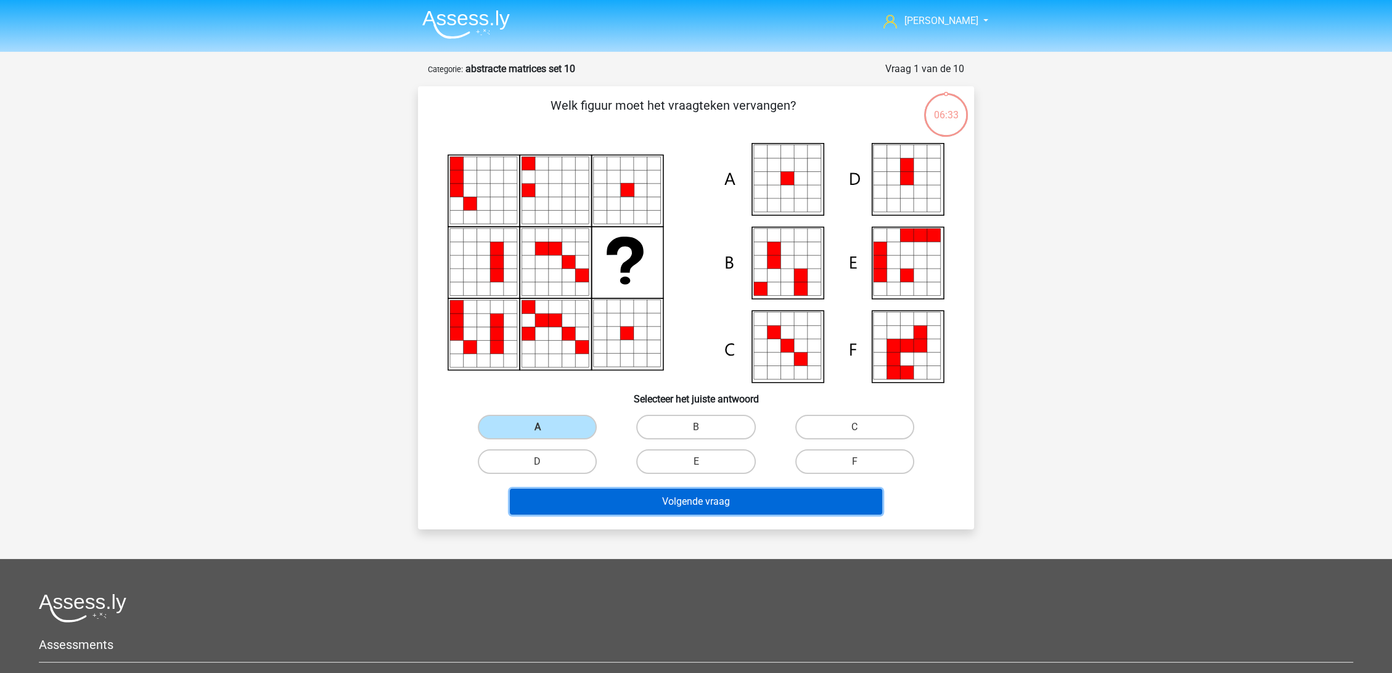
click at [744, 499] on button "Volgende vraag" at bounding box center [696, 502] width 373 height 26
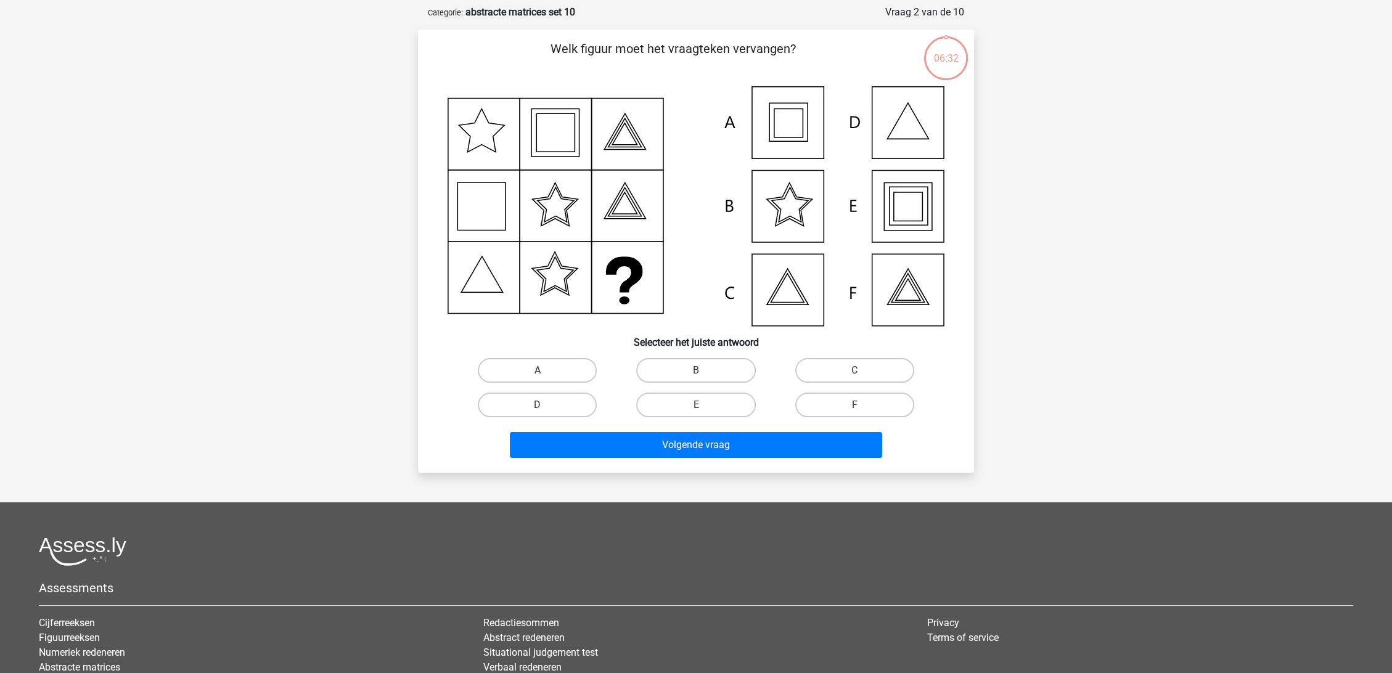
scroll to position [62, 0]
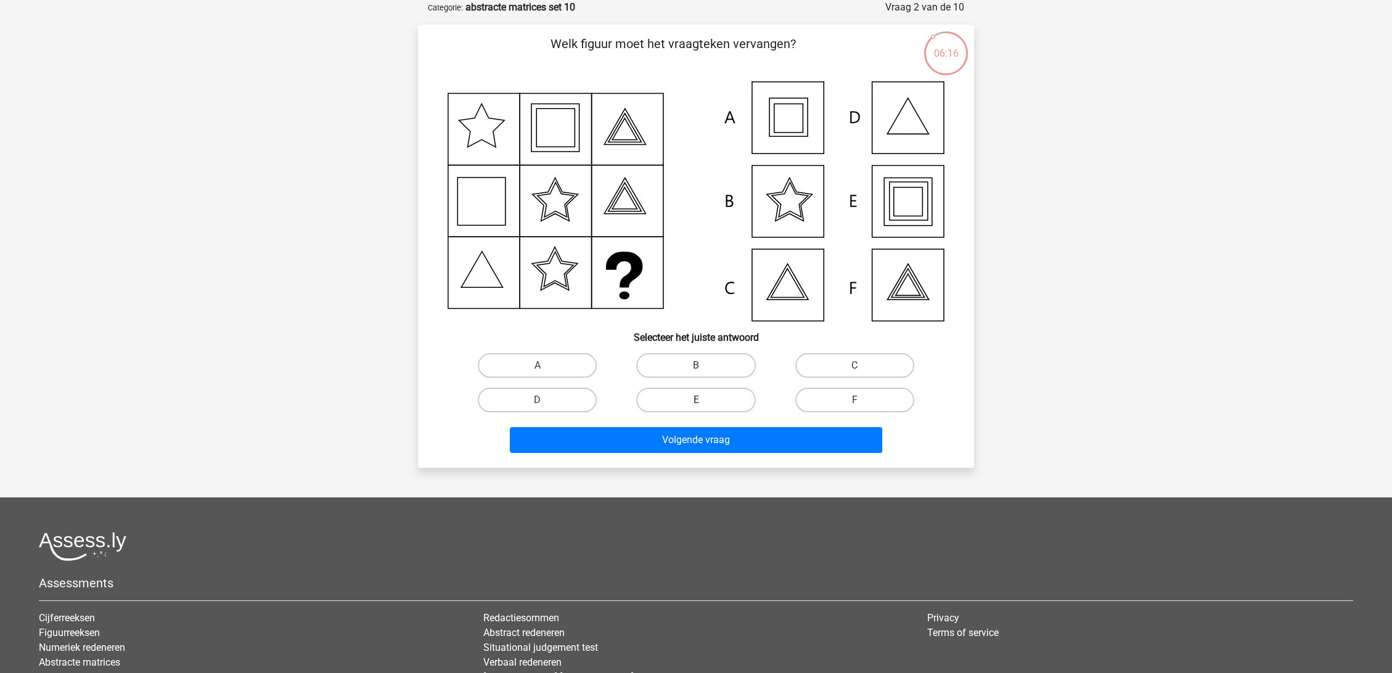
click at [682, 392] on label "E" at bounding box center [695, 400] width 119 height 25
click at [696, 400] on input "E" at bounding box center [700, 404] width 8 height 8
radio input "true"
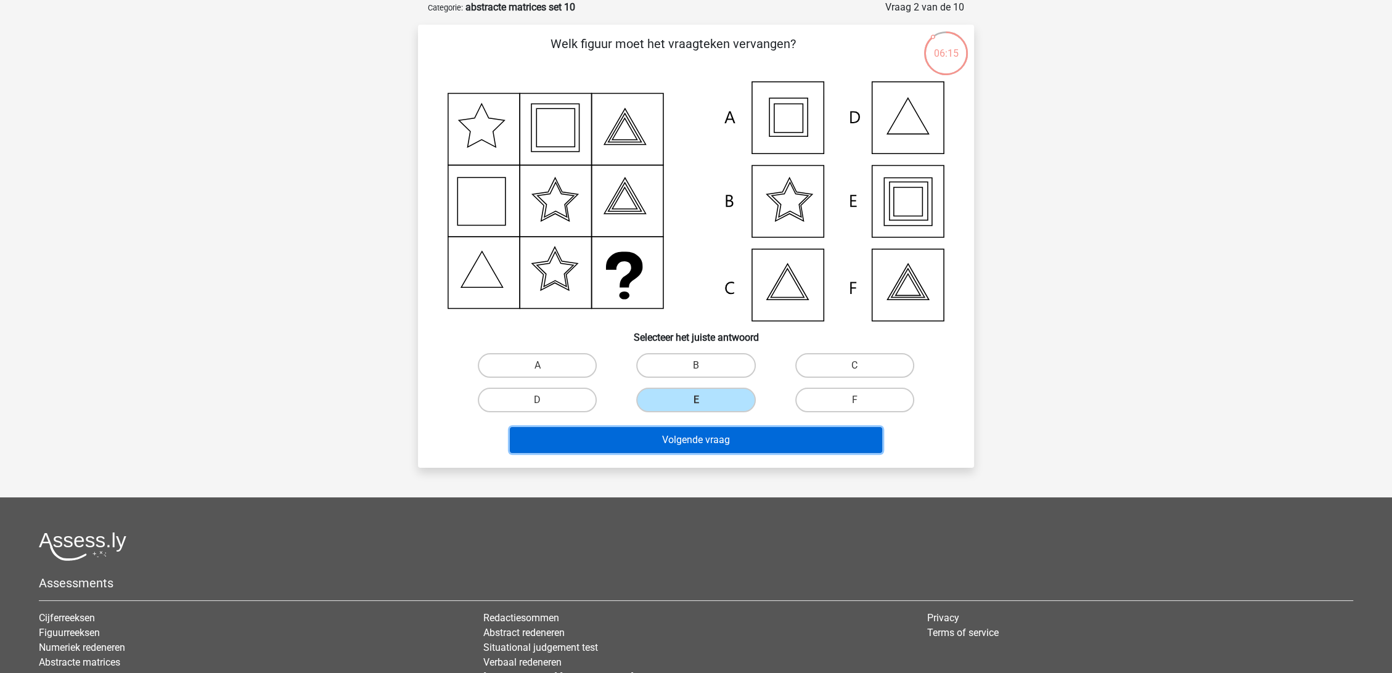
click at [706, 440] on button "Volgende vraag" at bounding box center [696, 440] width 373 height 26
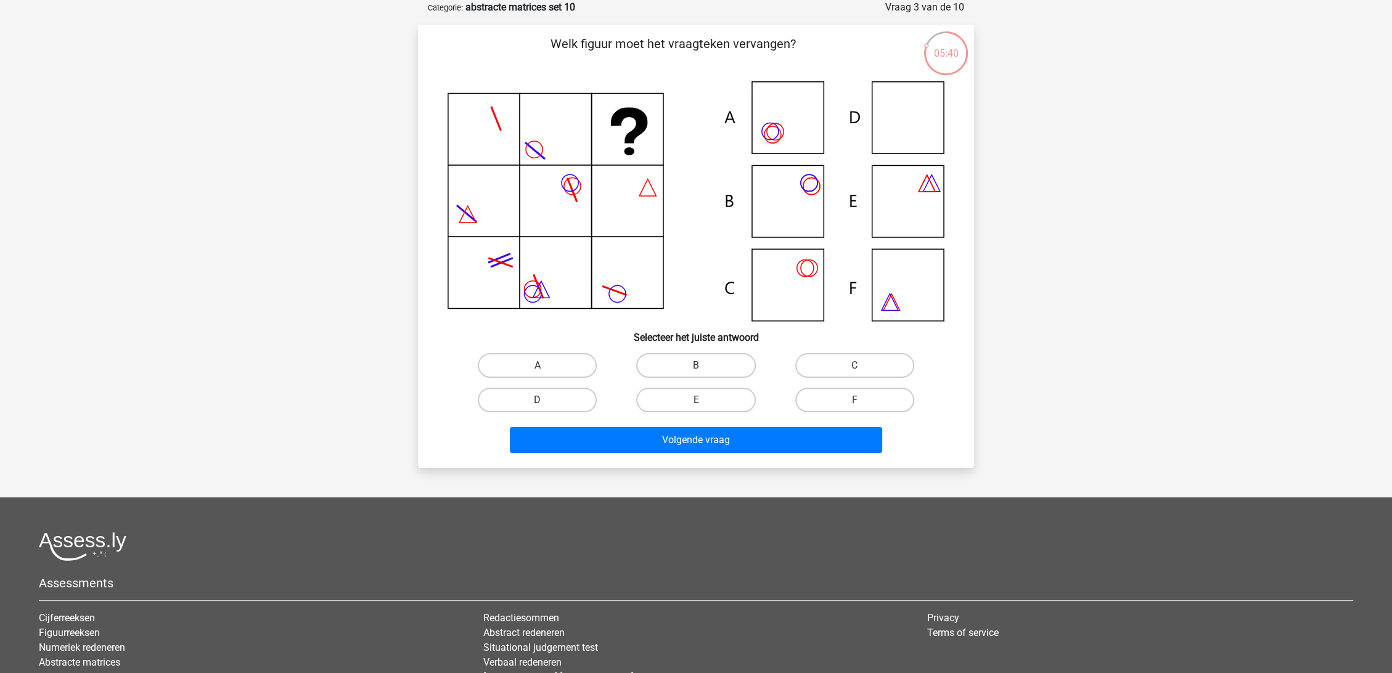
click at [572, 400] on label "D" at bounding box center [537, 400] width 119 height 25
click at [546, 400] on input "D" at bounding box center [542, 404] width 8 height 8
radio input "true"
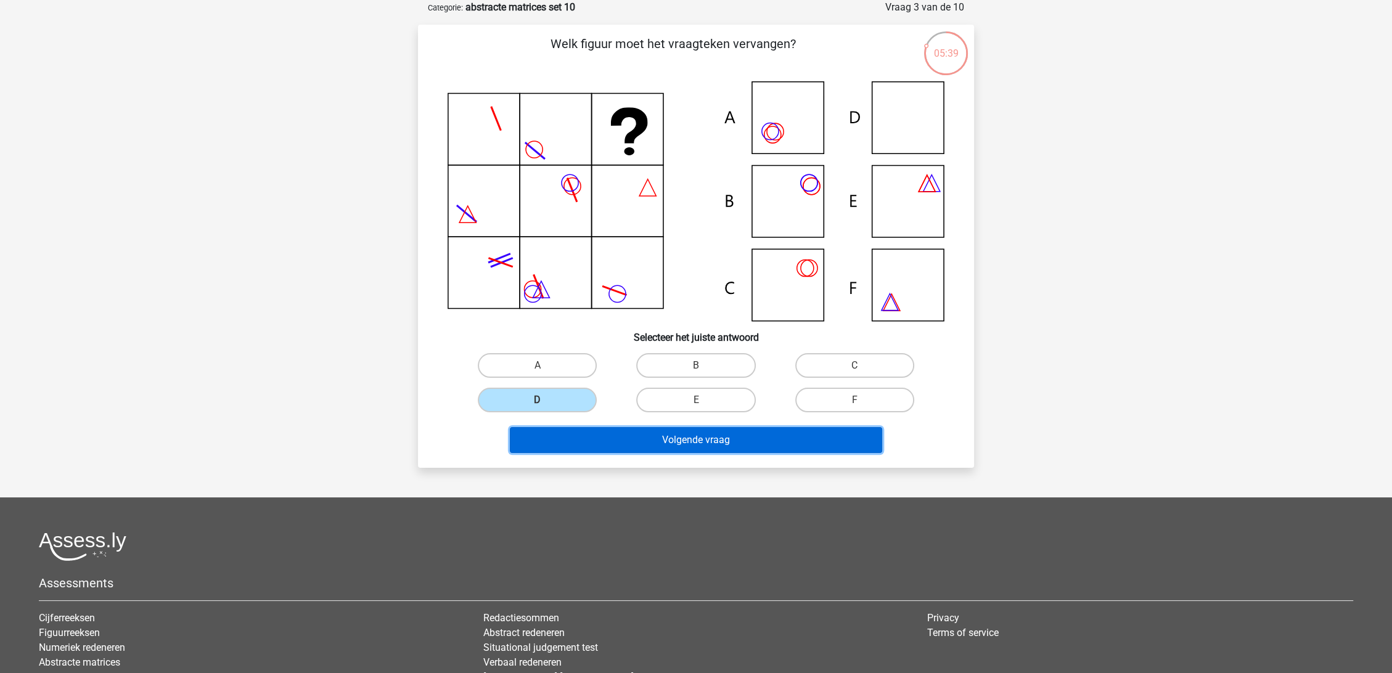
click at [739, 445] on button "Volgende vraag" at bounding box center [696, 440] width 373 height 26
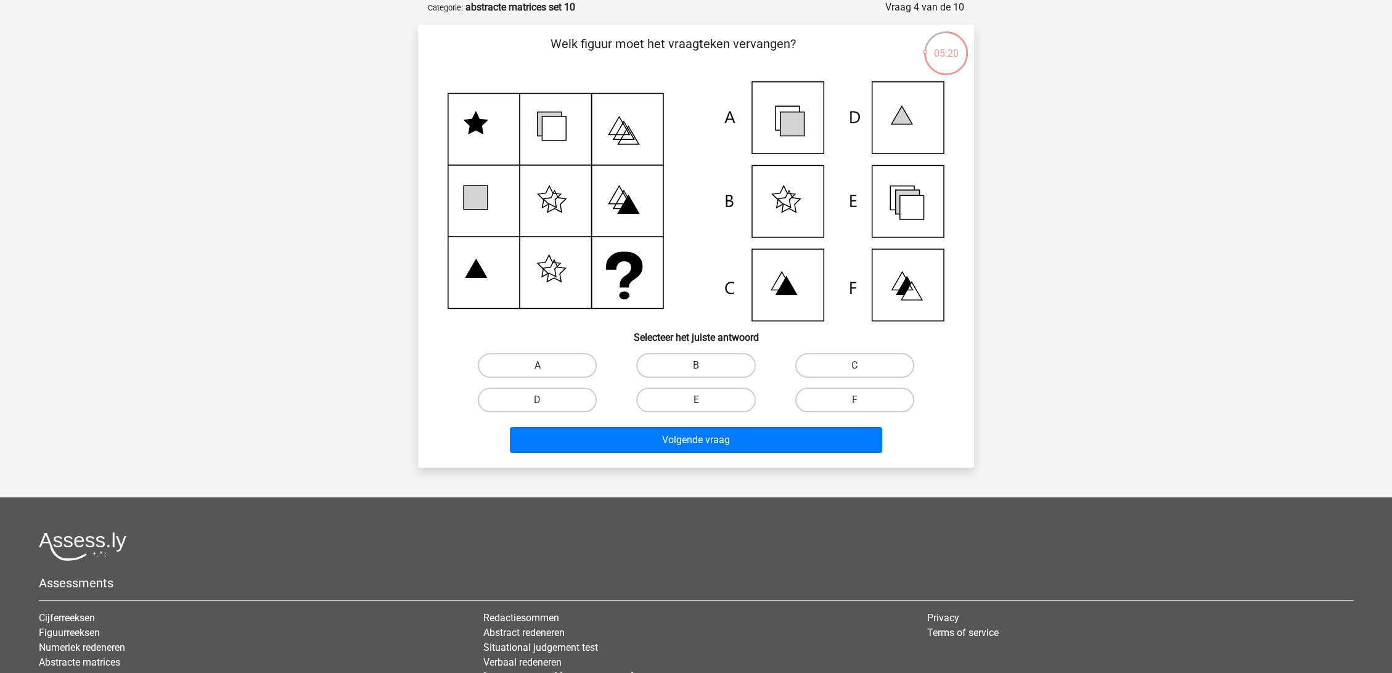
click at [691, 400] on label "E" at bounding box center [695, 400] width 119 height 25
click at [696, 400] on input "E" at bounding box center [700, 404] width 8 height 8
radio input "true"
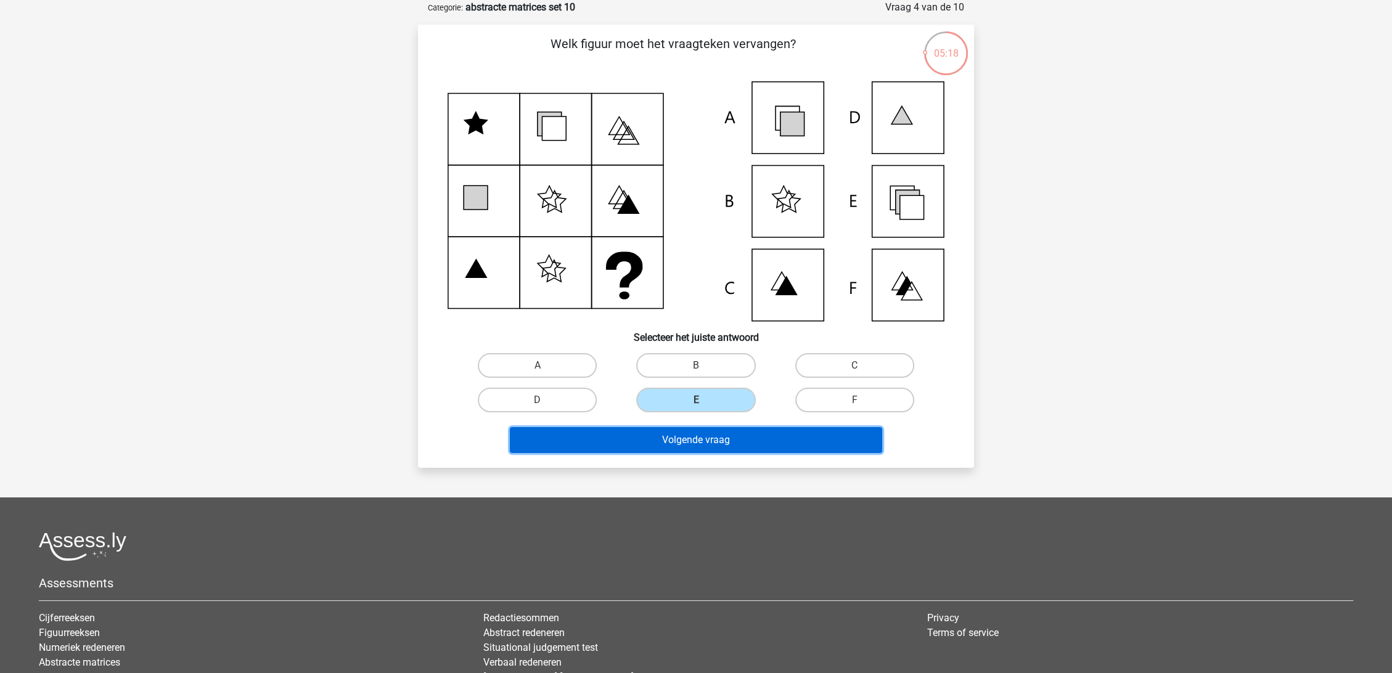
click at [724, 440] on button "Volgende vraag" at bounding box center [696, 440] width 373 height 26
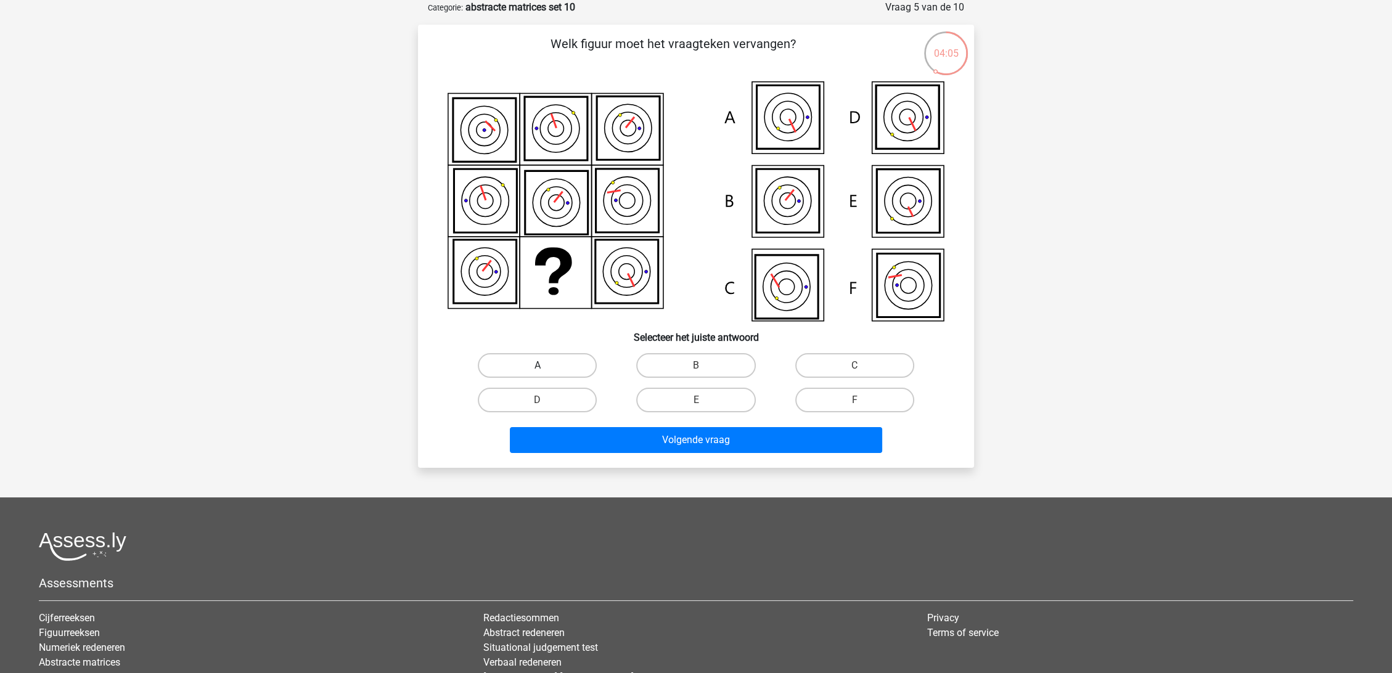
click at [536, 367] on label "A" at bounding box center [537, 365] width 119 height 25
click at [538, 367] on input "A" at bounding box center [542, 370] width 8 height 8
radio input "true"
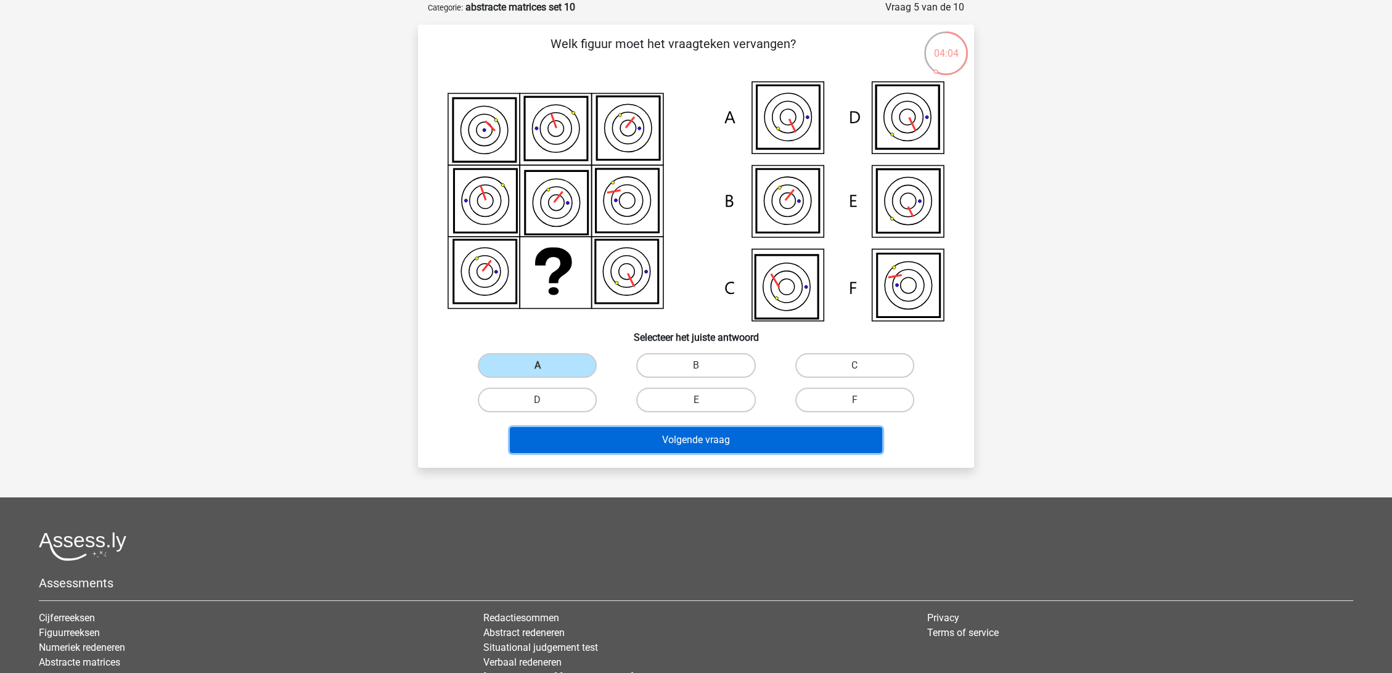
click at [695, 440] on button "Volgende vraag" at bounding box center [696, 440] width 373 height 26
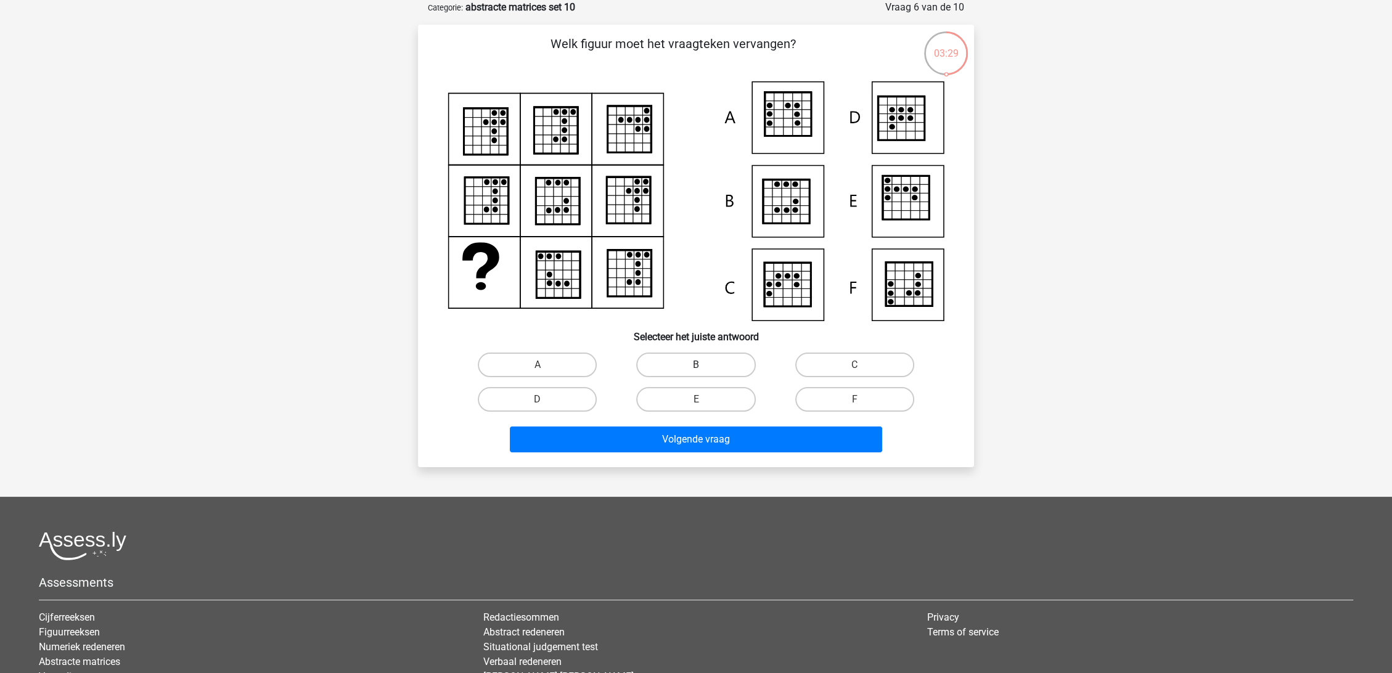
click at [666, 364] on label "B" at bounding box center [695, 365] width 119 height 25
click at [696, 365] on input "B" at bounding box center [700, 369] width 8 height 8
radio input "true"
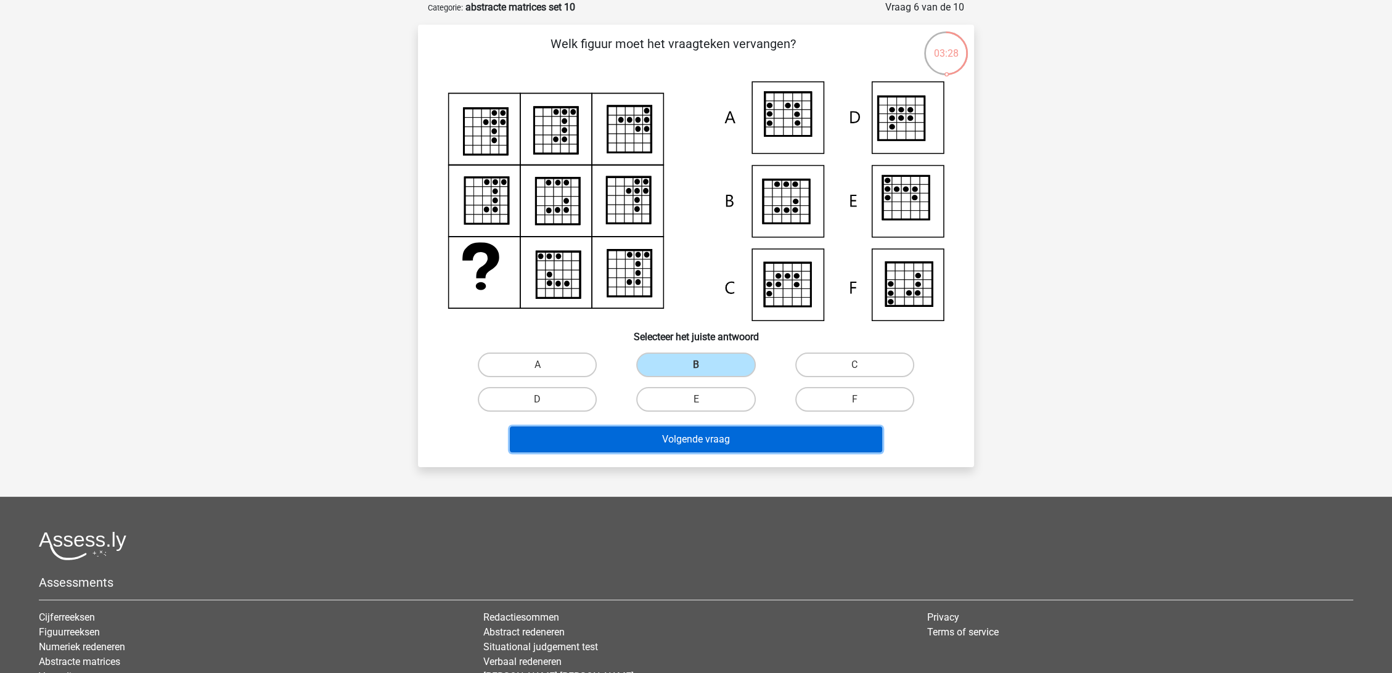
click at [668, 438] on button "Volgende vraag" at bounding box center [696, 440] width 373 height 26
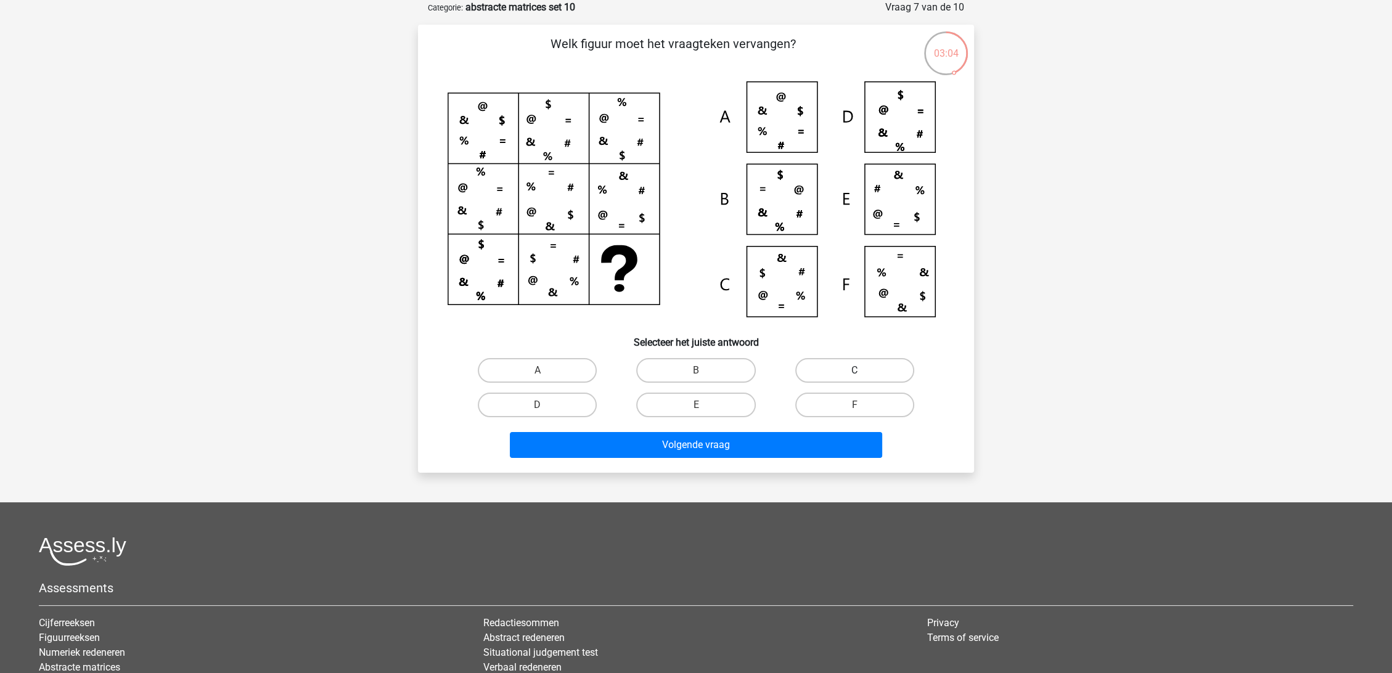
click at [863, 362] on label "C" at bounding box center [854, 370] width 119 height 25
click at [863, 371] on input "C" at bounding box center [859, 375] width 8 height 8
radio input "true"
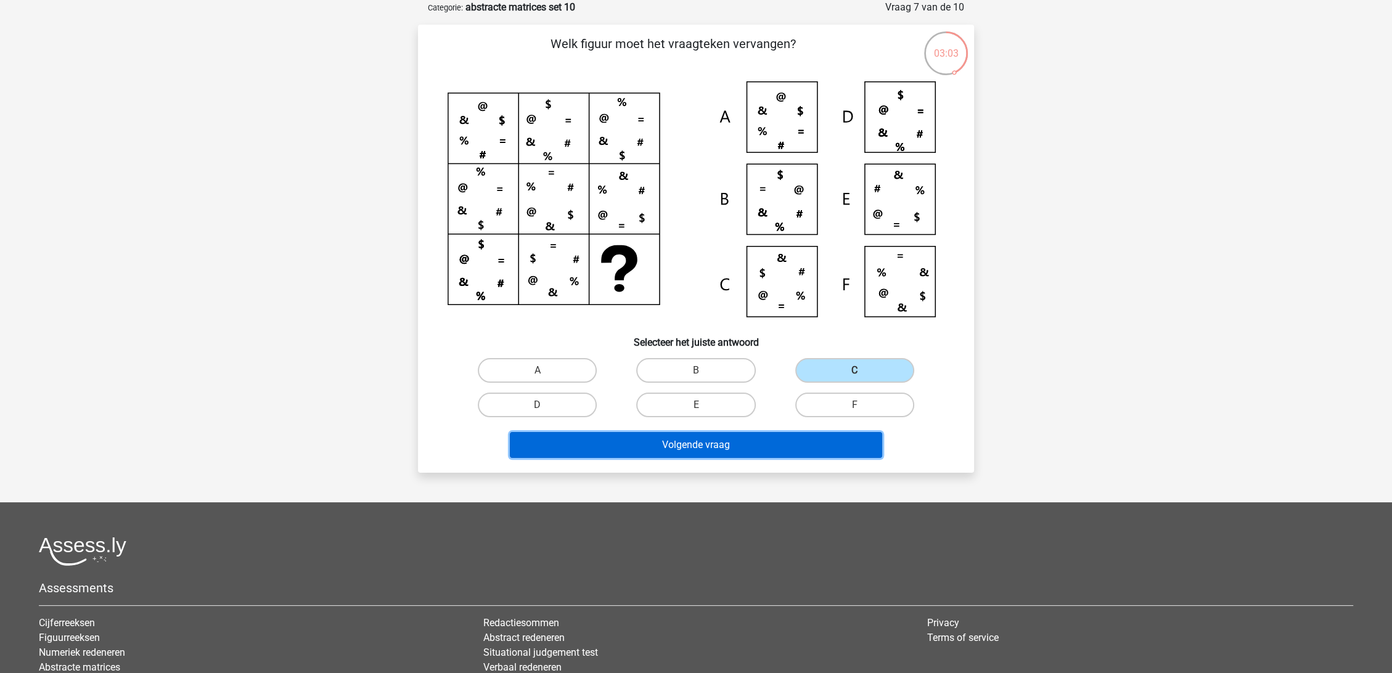
click at [705, 446] on button "Volgende vraag" at bounding box center [696, 445] width 373 height 26
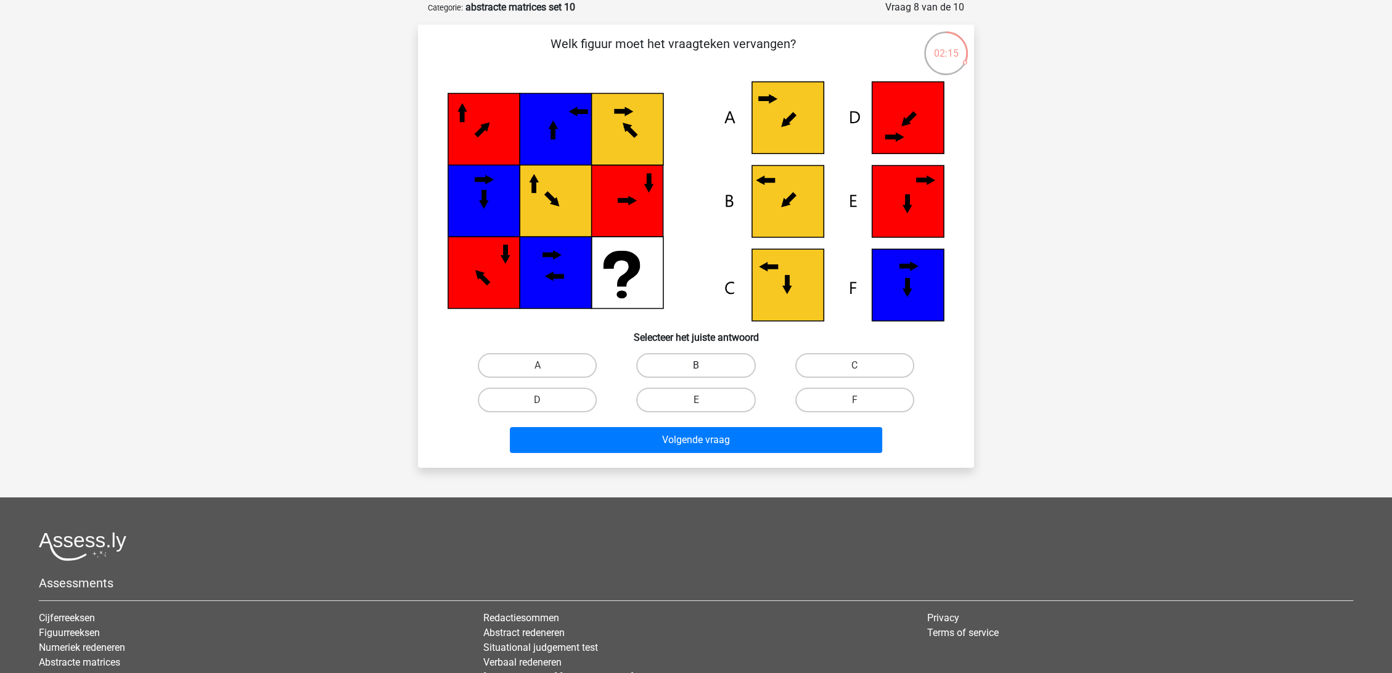
click at [724, 364] on label "B" at bounding box center [695, 365] width 119 height 25
click at [704, 366] on input "B" at bounding box center [700, 370] width 8 height 8
radio input "true"
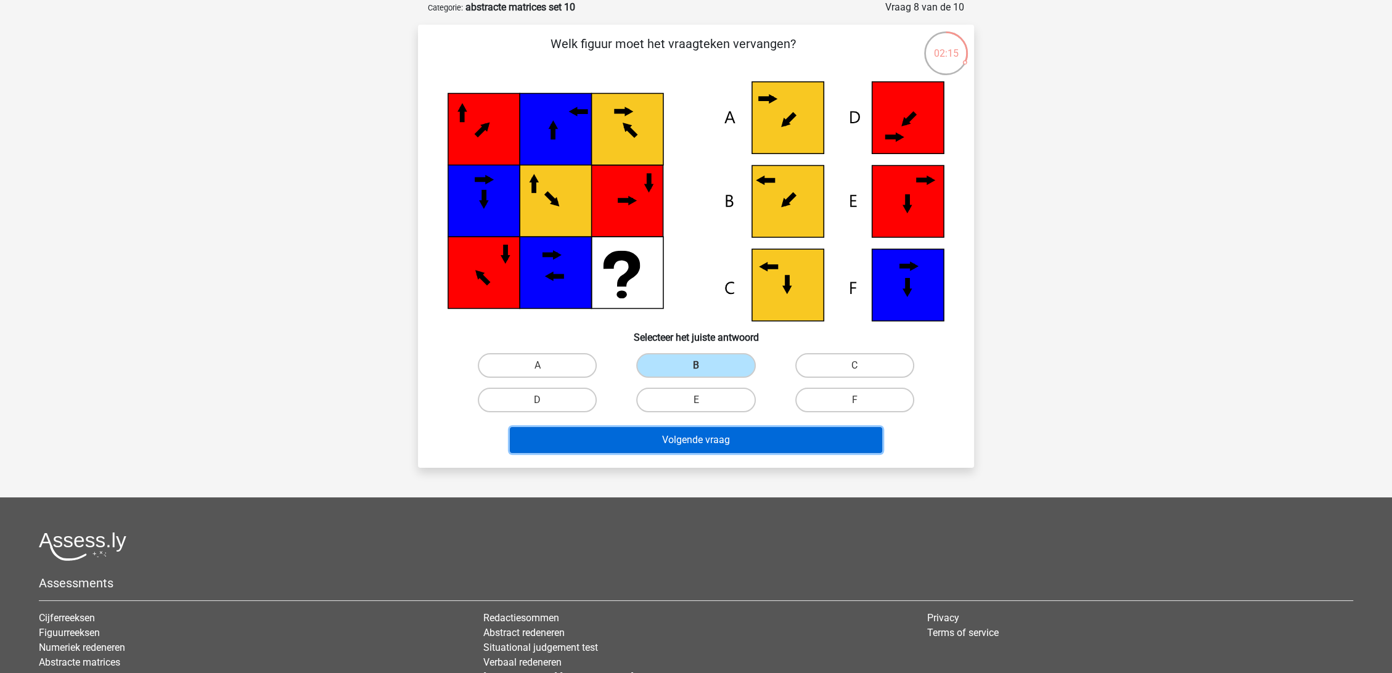
click at [700, 443] on button "Volgende vraag" at bounding box center [696, 440] width 373 height 26
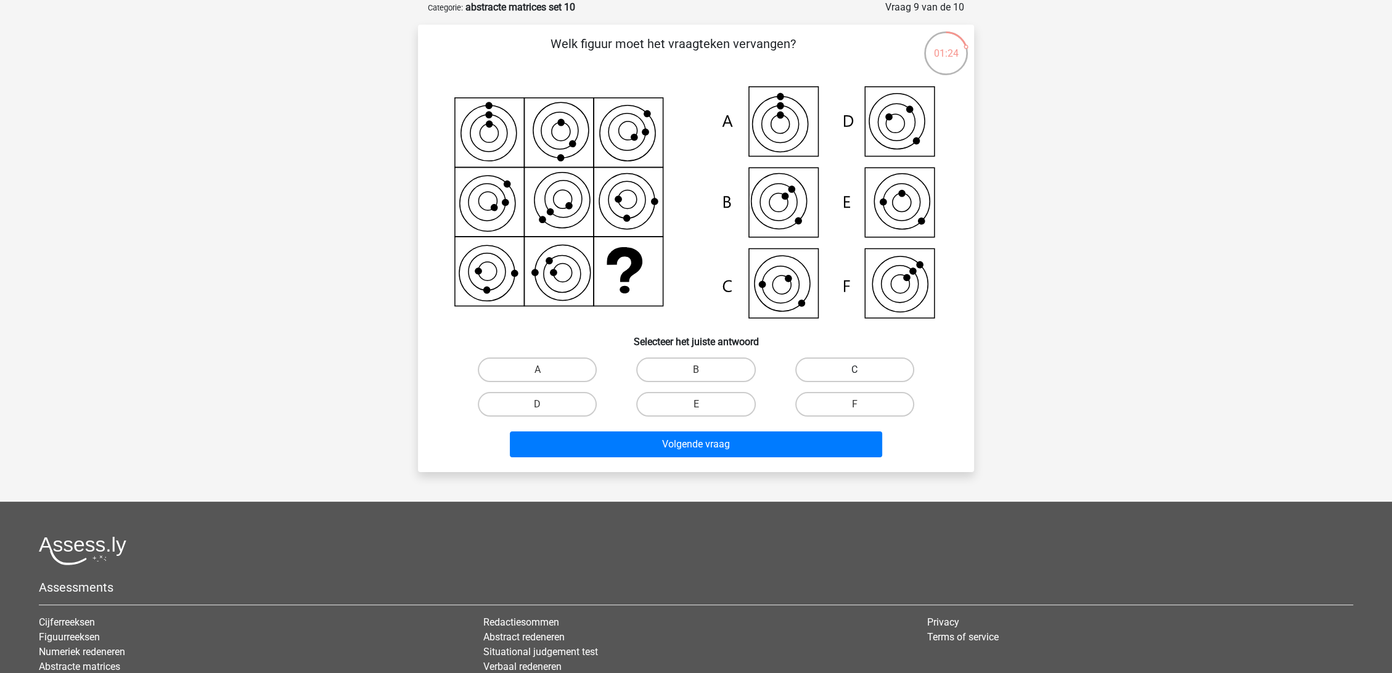
click at [890, 366] on label "C" at bounding box center [854, 370] width 119 height 25
click at [863, 370] on input "C" at bounding box center [859, 374] width 8 height 8
radio input "true"
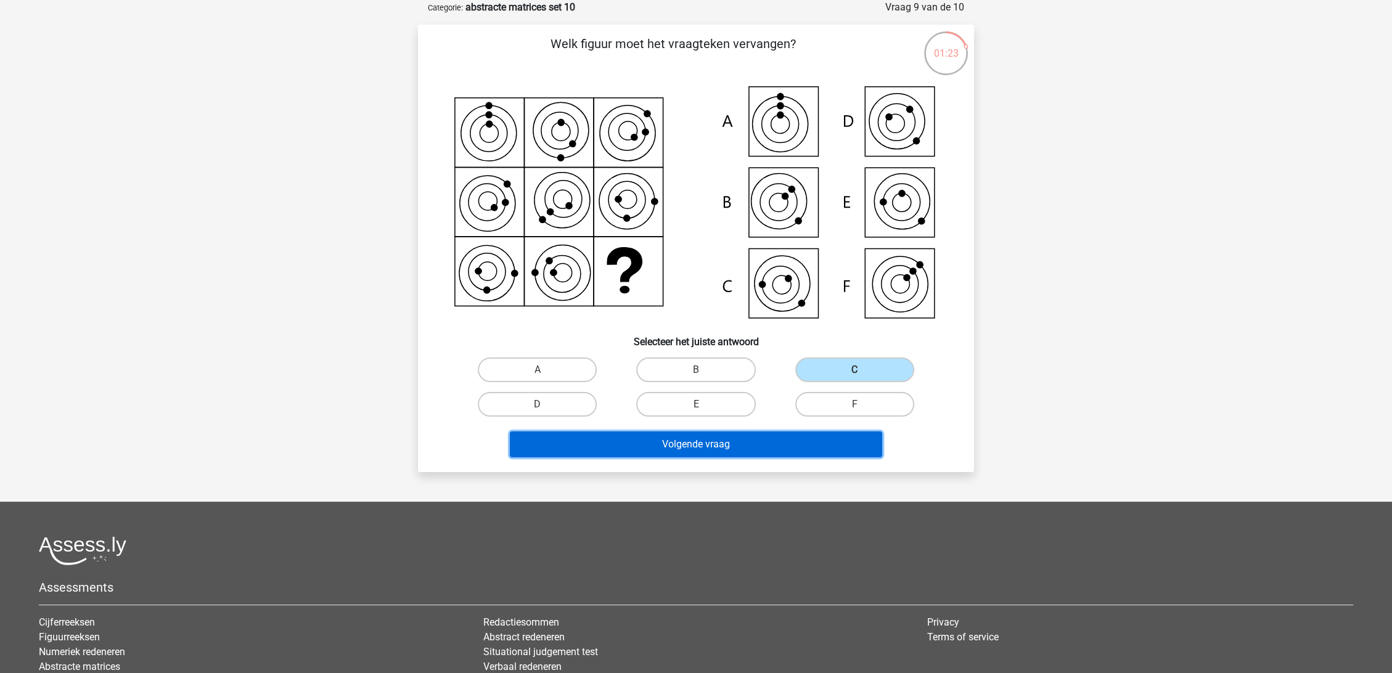
click at [676, 441] on button "Volgende vraag" at bounding box center [696, 445] width 373 height 26
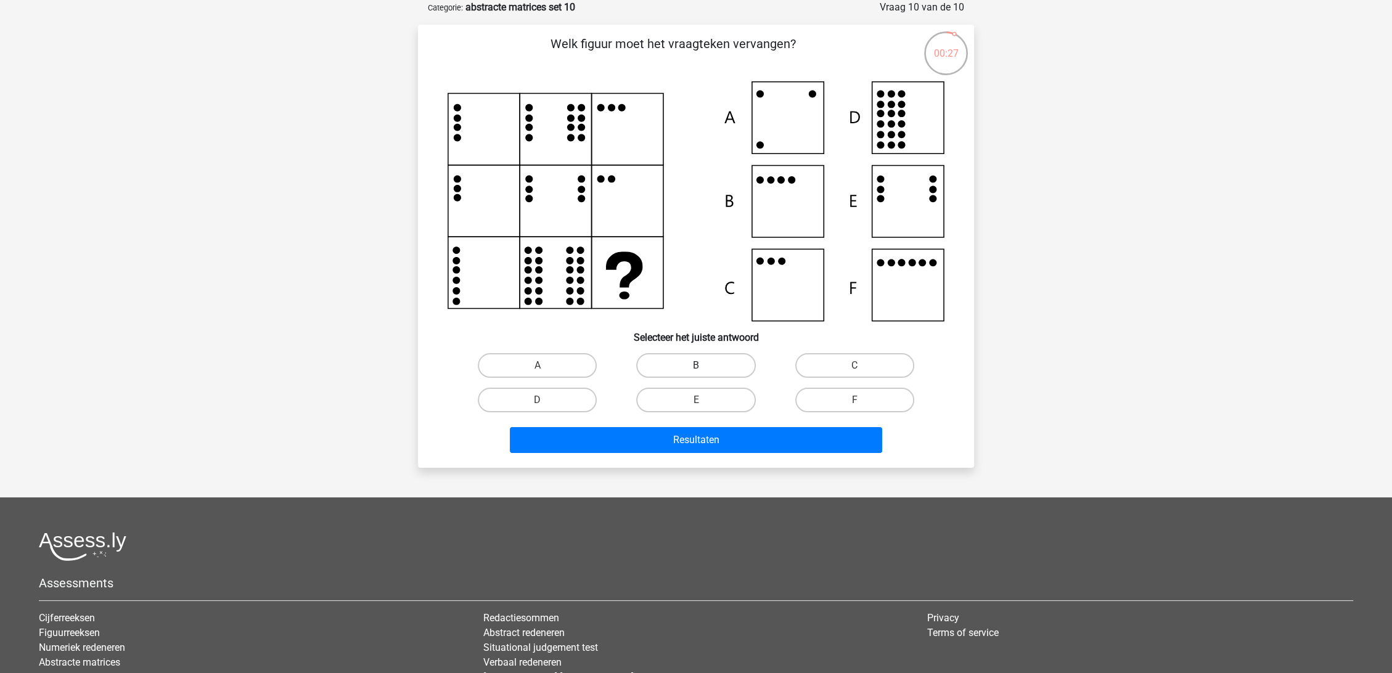
click at [710, 364] on label "B" at bounding box center [695, 365] width 119 height 25
click at [704, 366] on input "B" at bounding box center [700, 370] width 8 height 8
radio input "true"
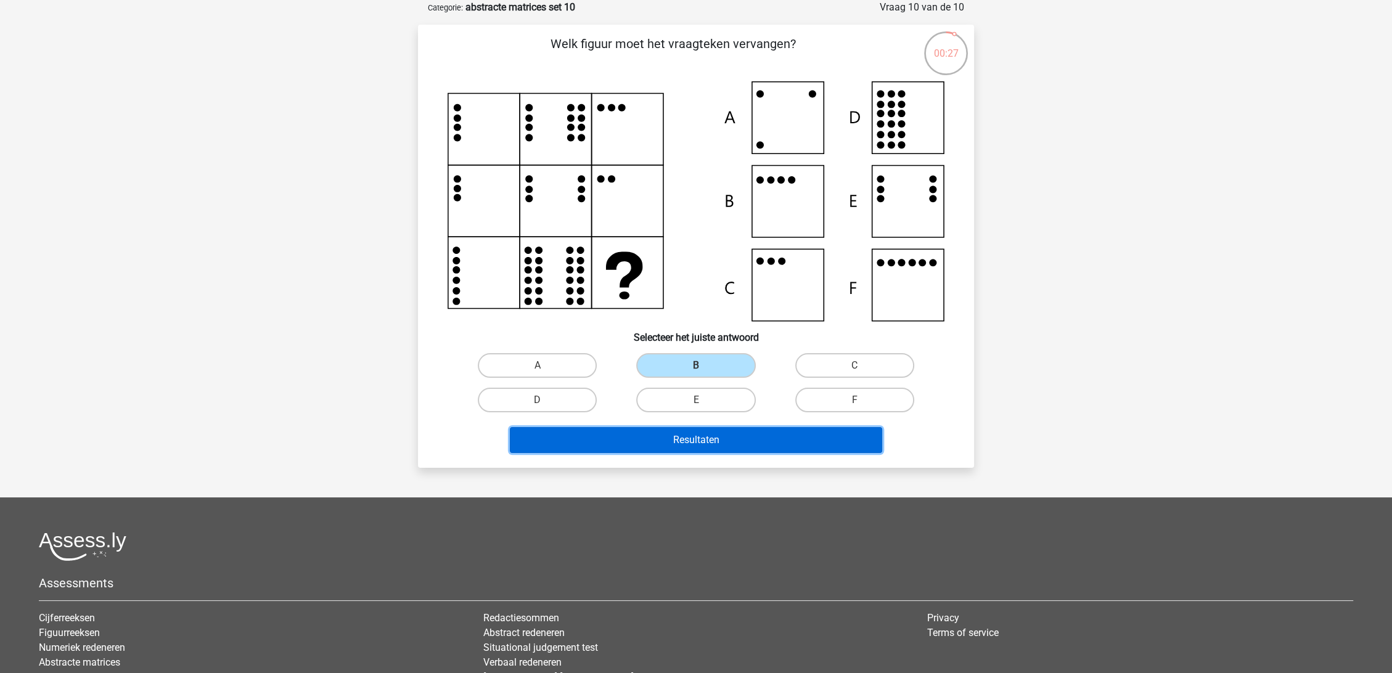
click at [716, 441] on button "Resultaten" at bounding box center [696, 440] width 373 height 26
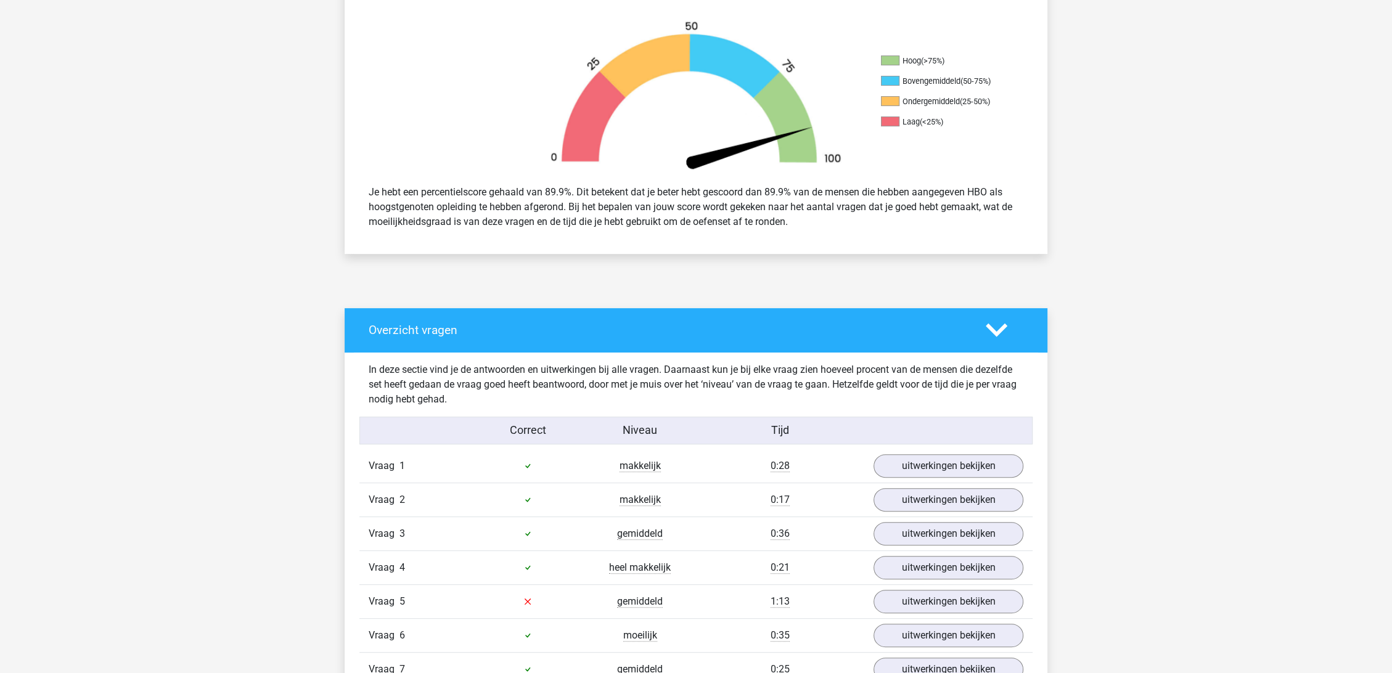
scroll to position [617, 0]
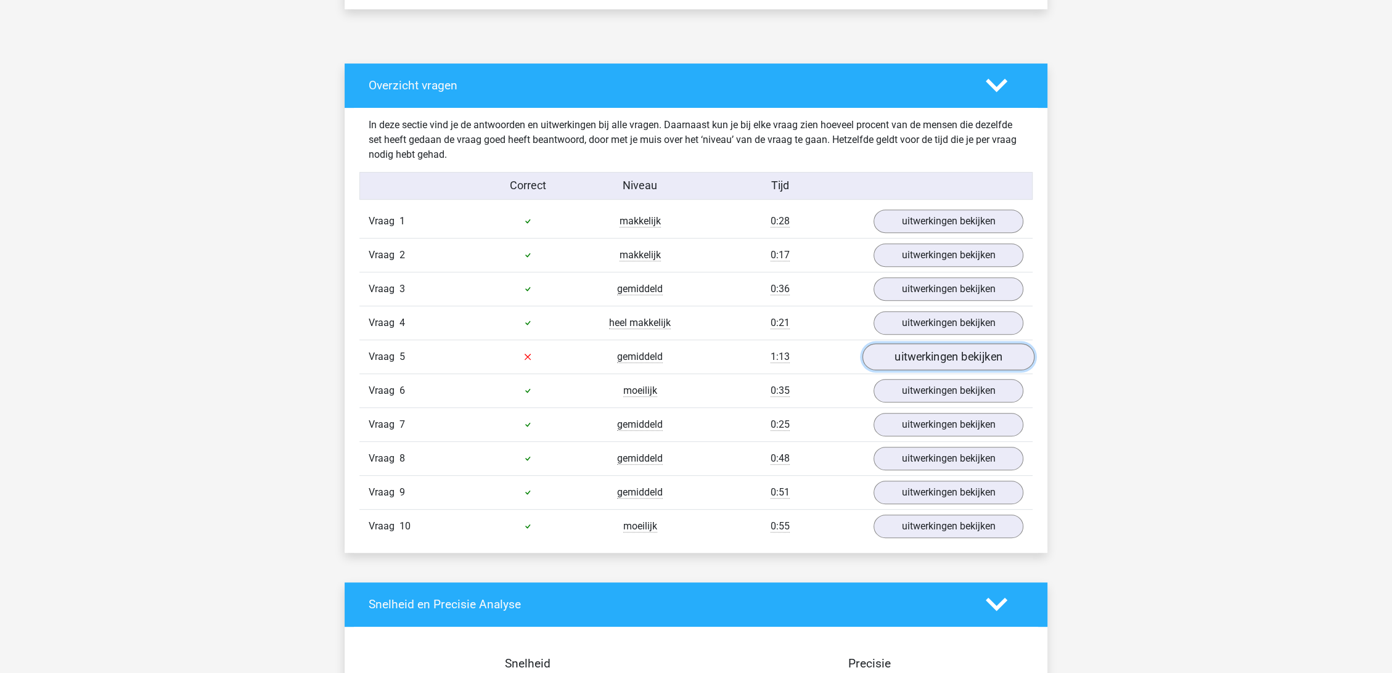
click at [941, 346] on link "uitwerkingen bekijken" at bounding box center [949, 356] width 172 height 27
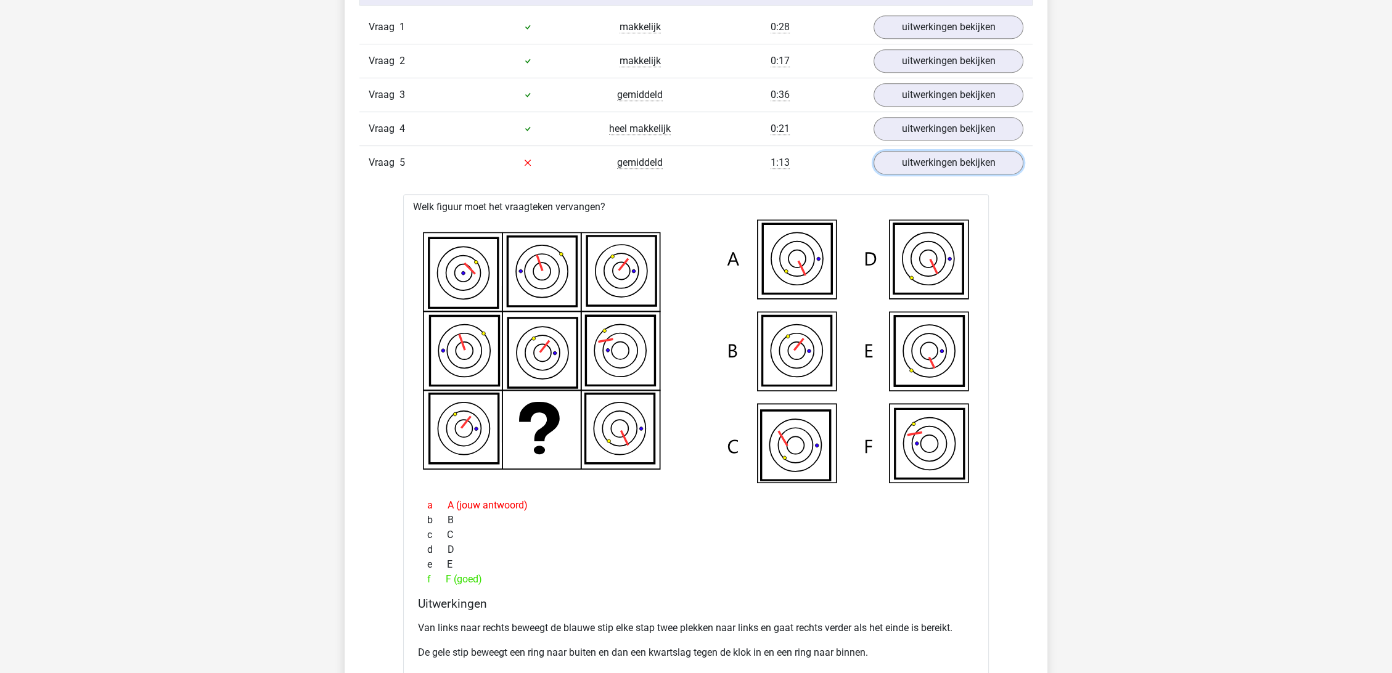
scroll to position [822, 0]
